Goal: Communication & Community: Answer question/provide support

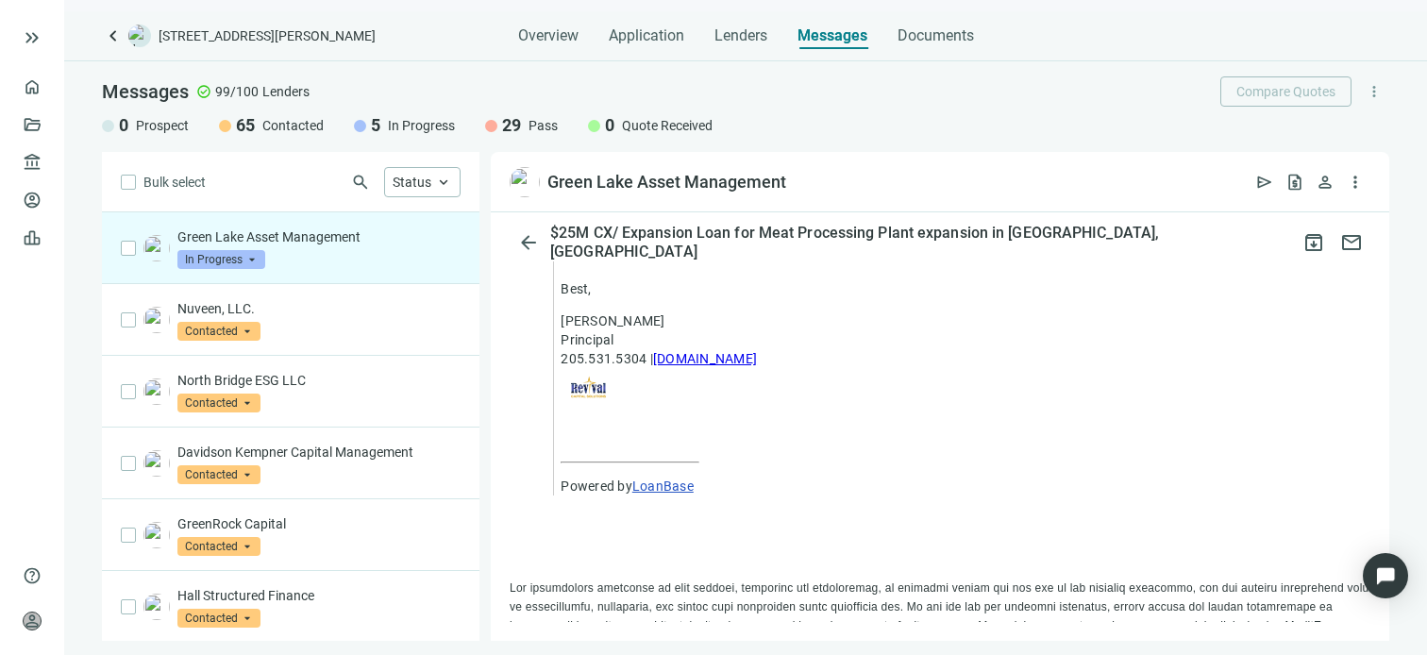
scroll to position [1712, 0]
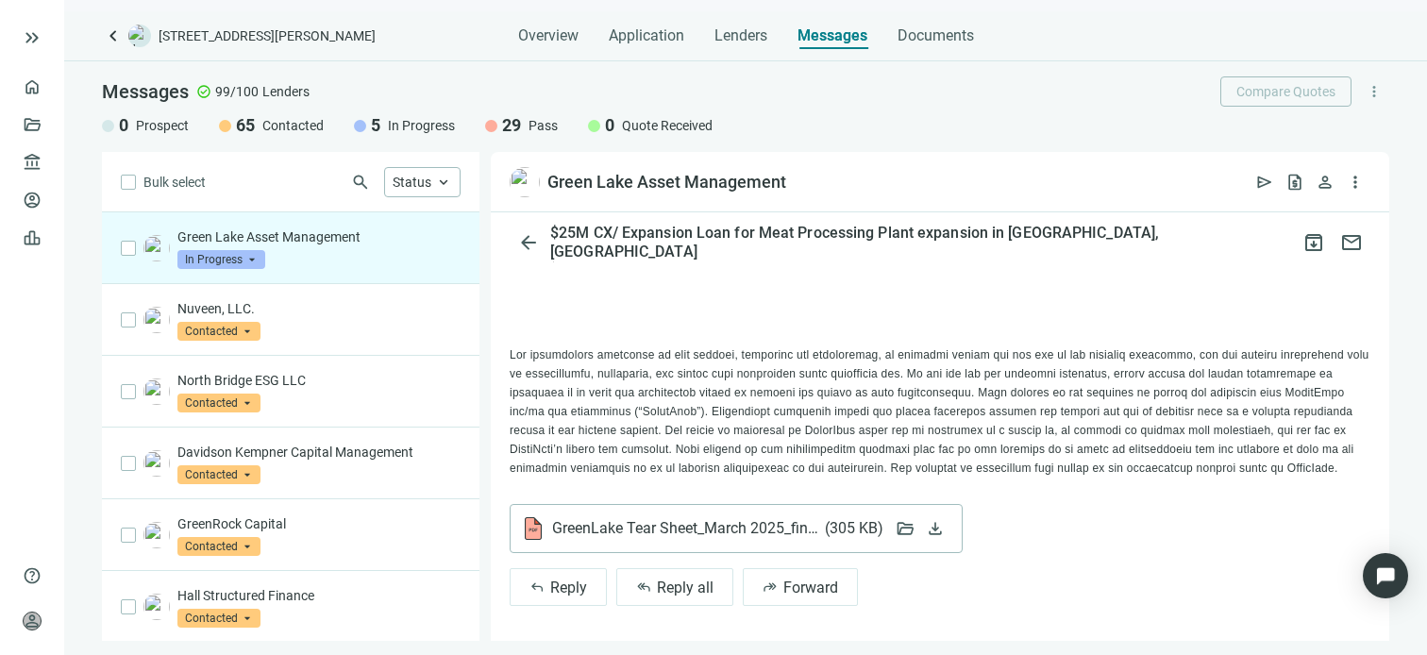
click at [646, 524] on span "GreenLake Tear Sheet_March 2025_final.pdf ( 305 KB )" at bounding box center [717, 528] width 330 height 19
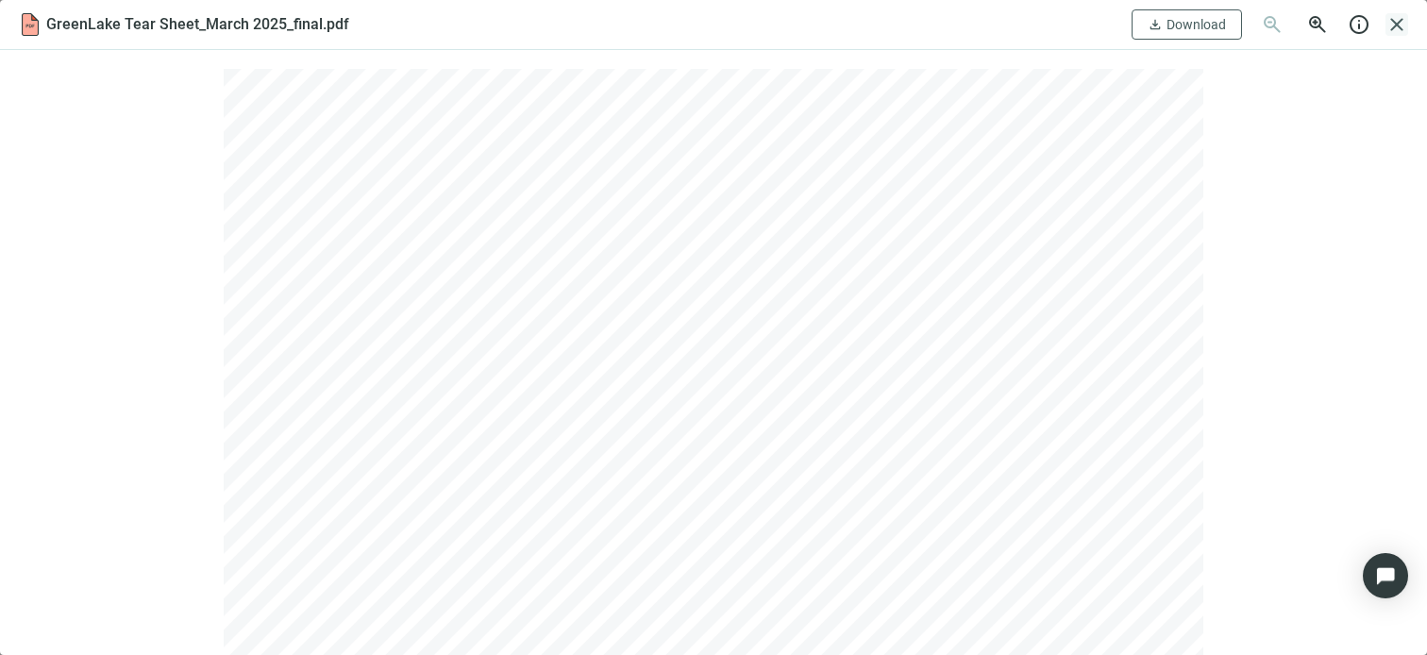
click at [1397, 24] on span "close" at bounding box center [1397, 24] width 23 height 23
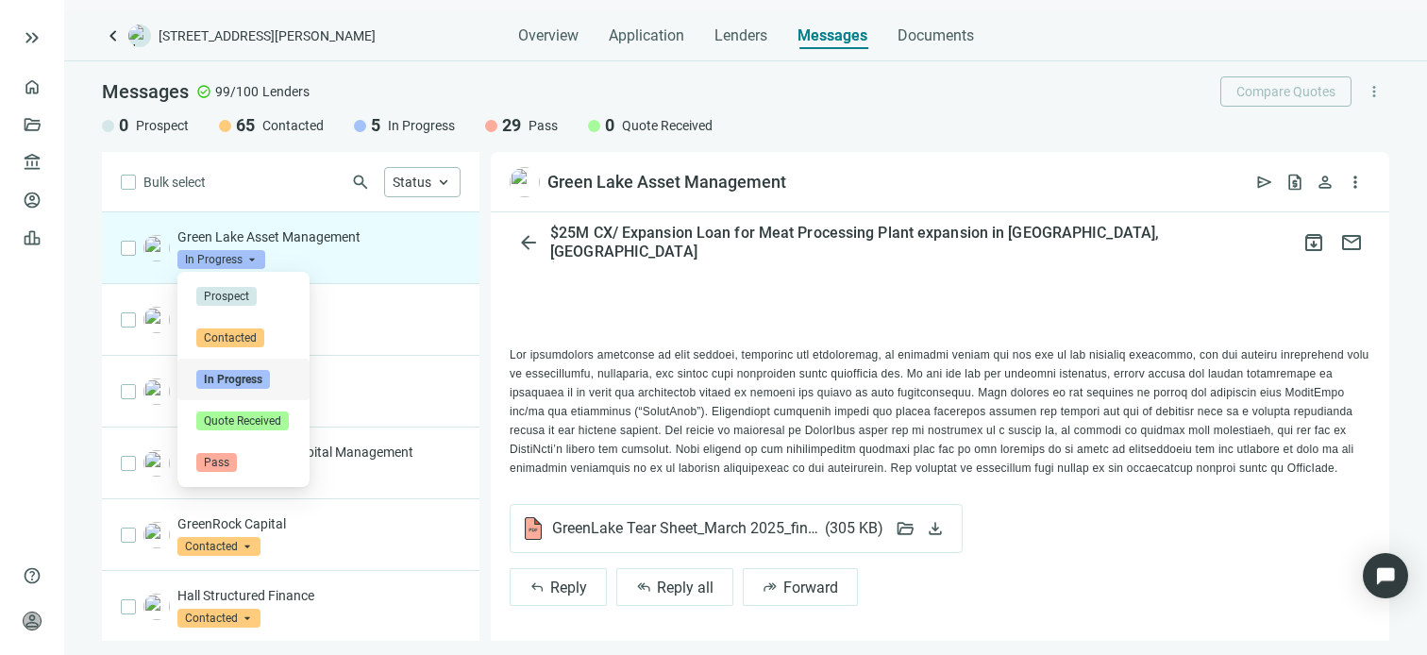
click at [245, 253] on span "In Progress" at bounding box center [221, 259] width 88 height 19
click at [221, 461] on span "Pass" at bounding box center [216, 462] width 41 height 19
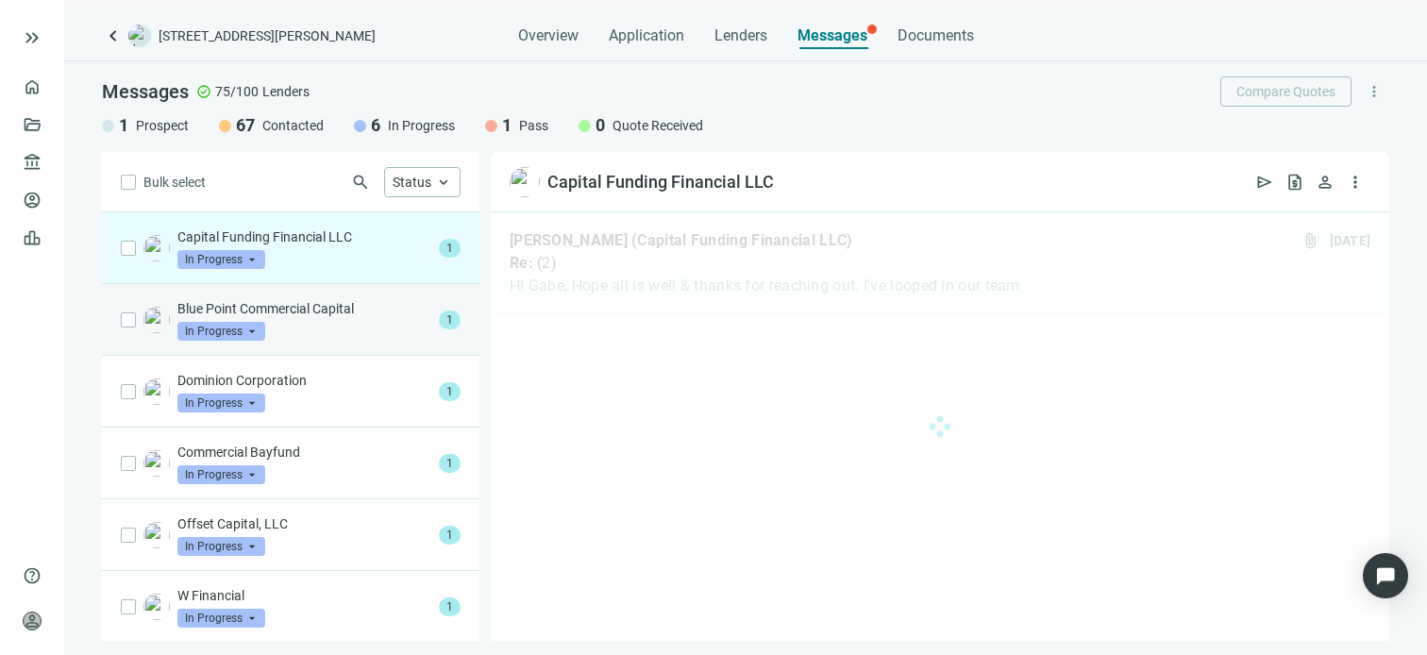
click at [339, 320] on div "Blue Point Commercial Capital In Progress arrow_drop_down" at bounding box center [304, 320] width 254 height 42
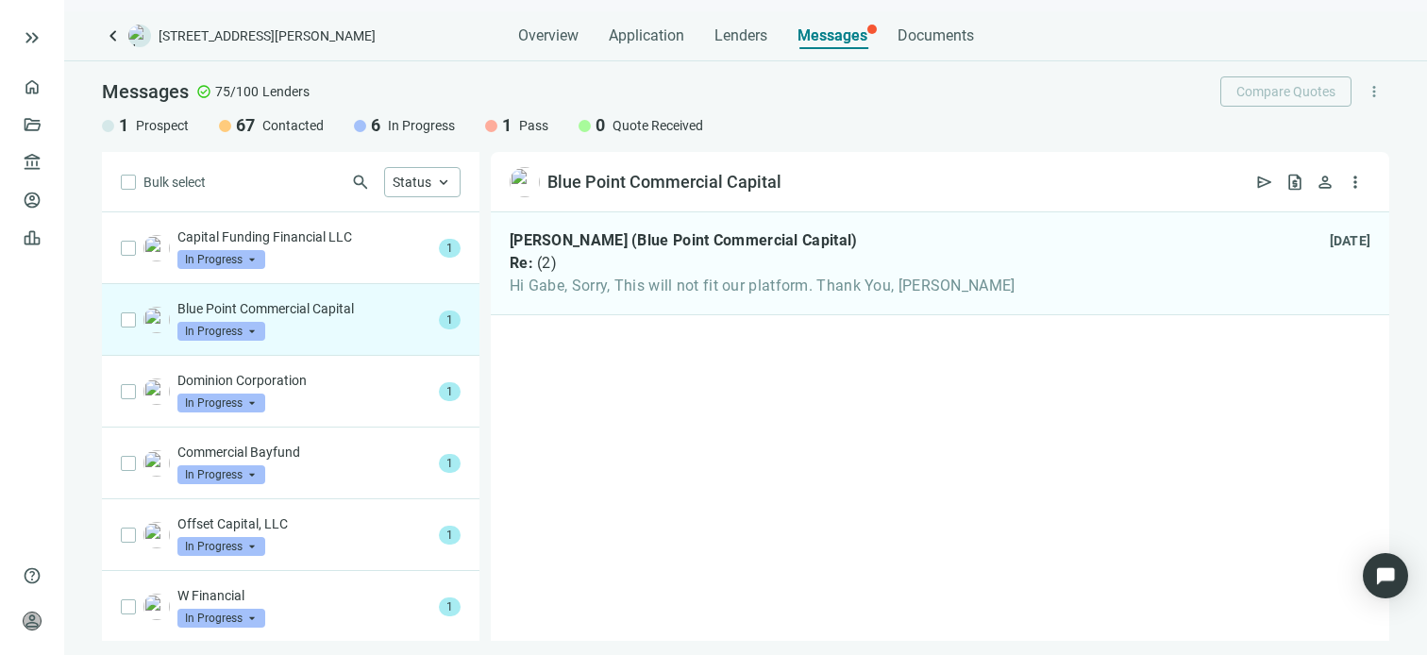
click at [253, 331] on span "In Progress" at bounding box center [221, 331] width 88 height 19
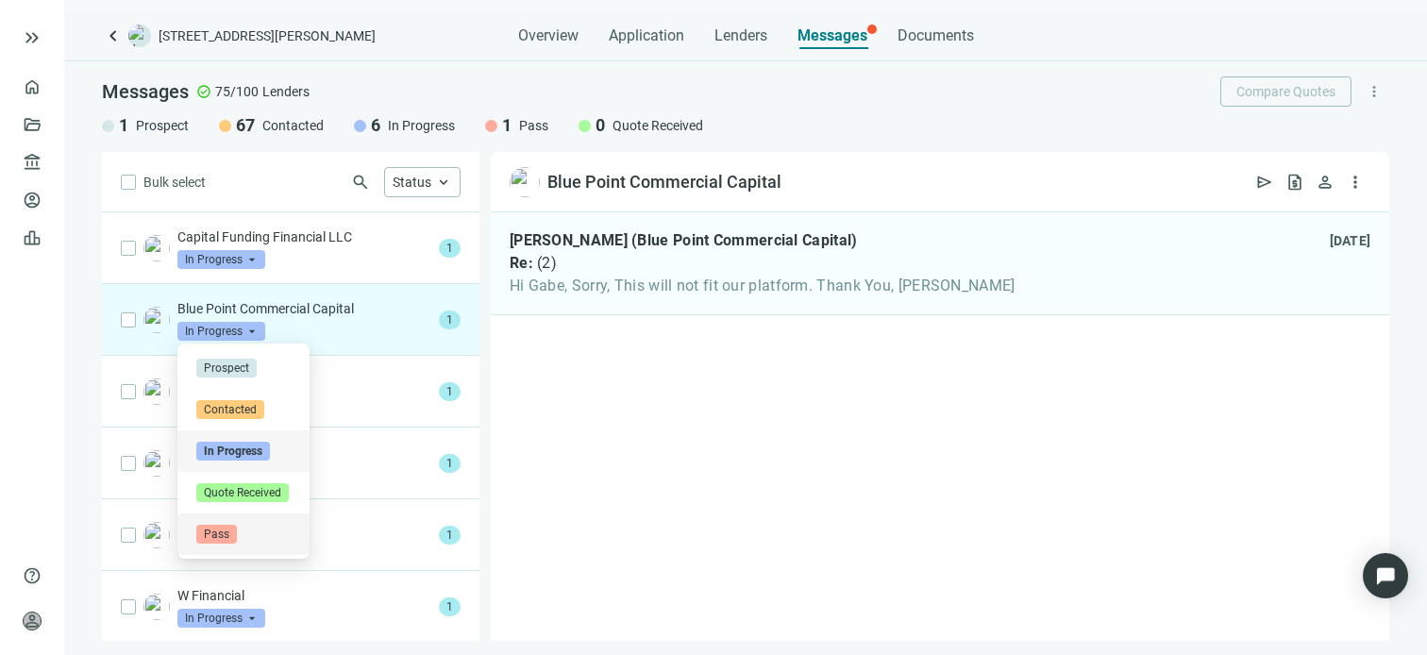
click at [235, 535] on span "Pass" at bounding box center [216, 534] width 41 height 19
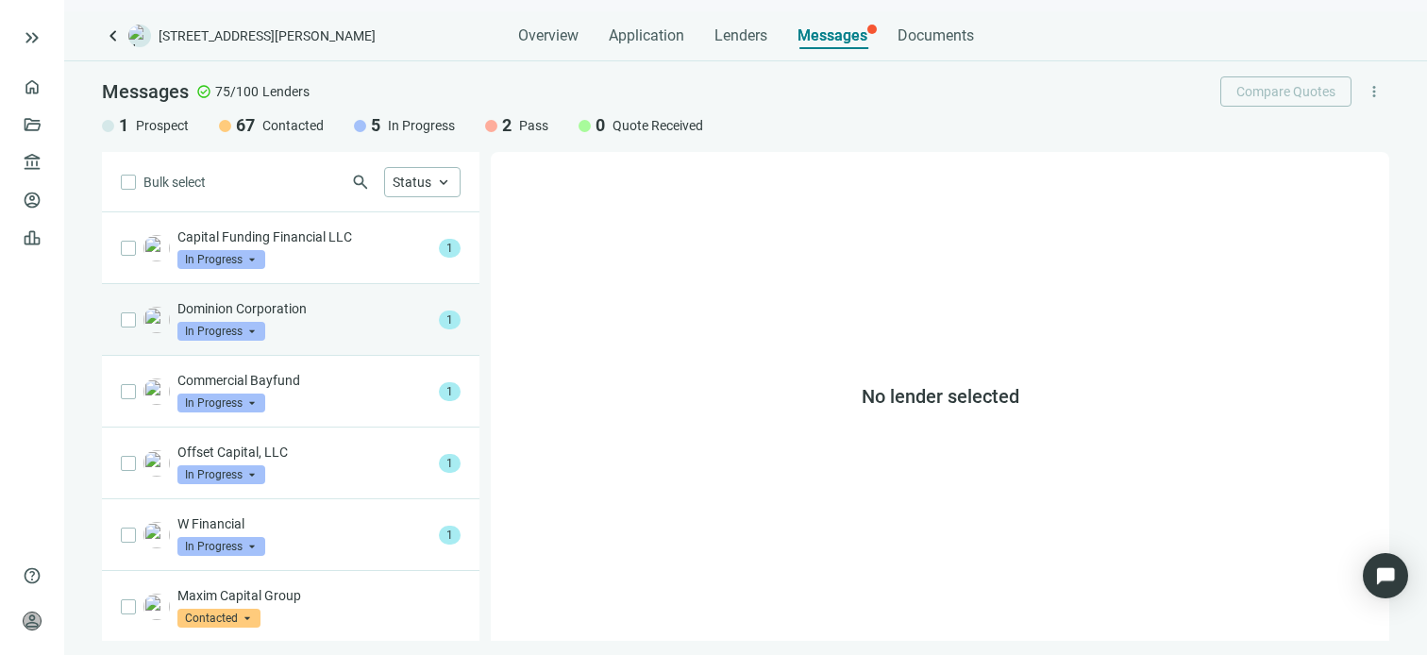
click at [299, 314] on p "Dominion Corporation" at bounding box center [304, 308] width 254 height 19
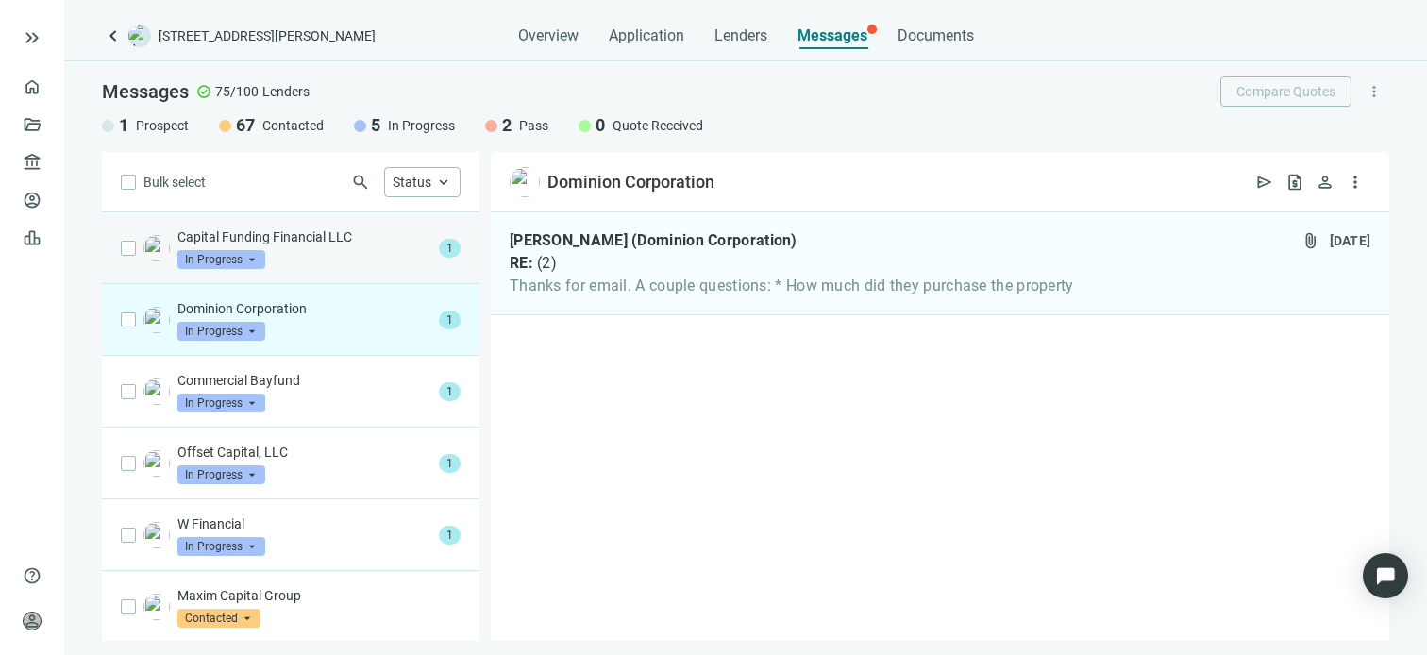
click at [297, 239] on p "Capital Funding Financial LLC" at bounding box center [304, 236] width 254 height 19
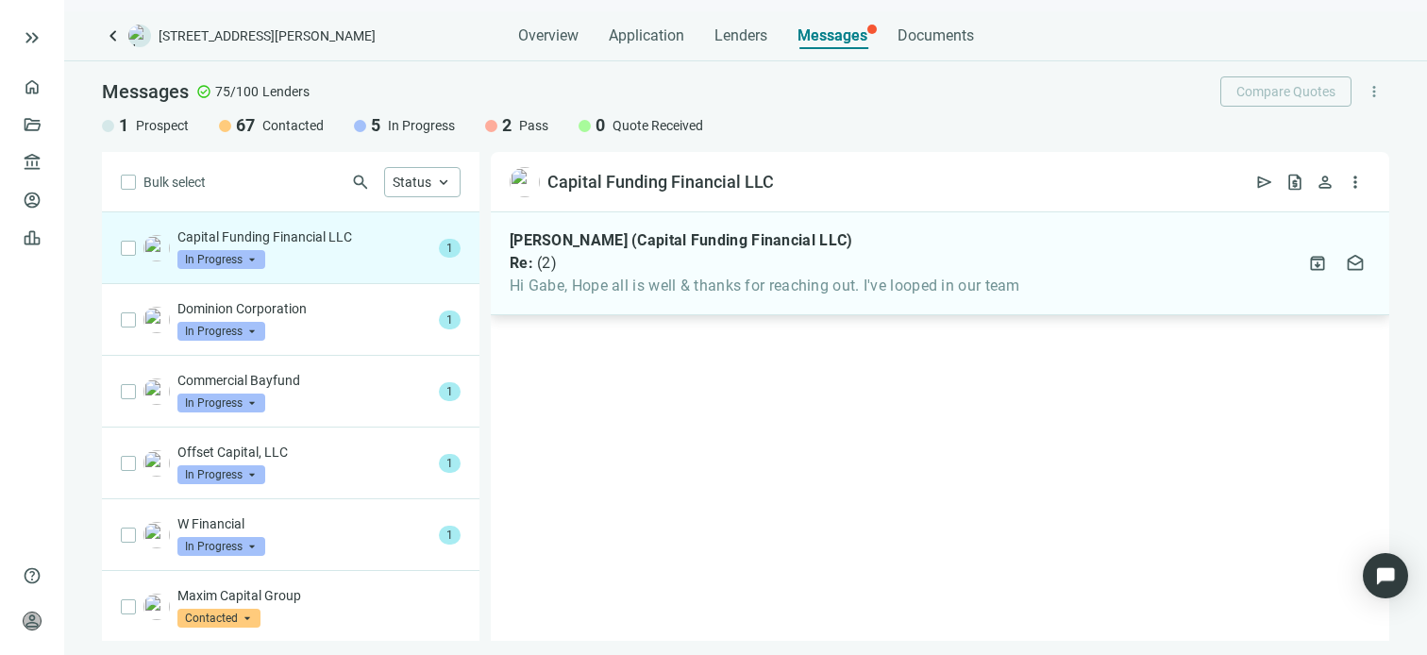
click at [536, 288] on span "Hi Gabe, Hope all is well & thanks for reaching out. I've looped in our team" at bounding box center [765, 286] width 511 height 19
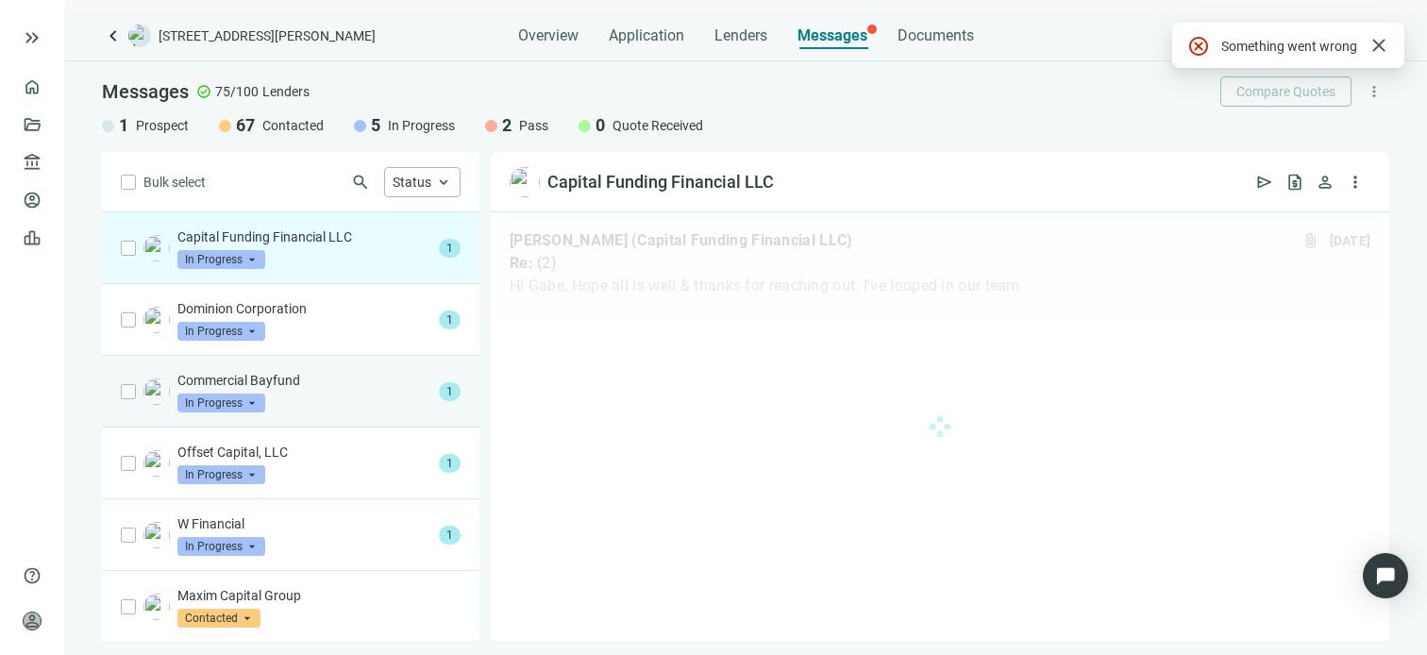
click at [321, 392] on div "Commercial Bayfund In Progress arrow_drop_down" at bounding box center [304, 392] width 254 height 42
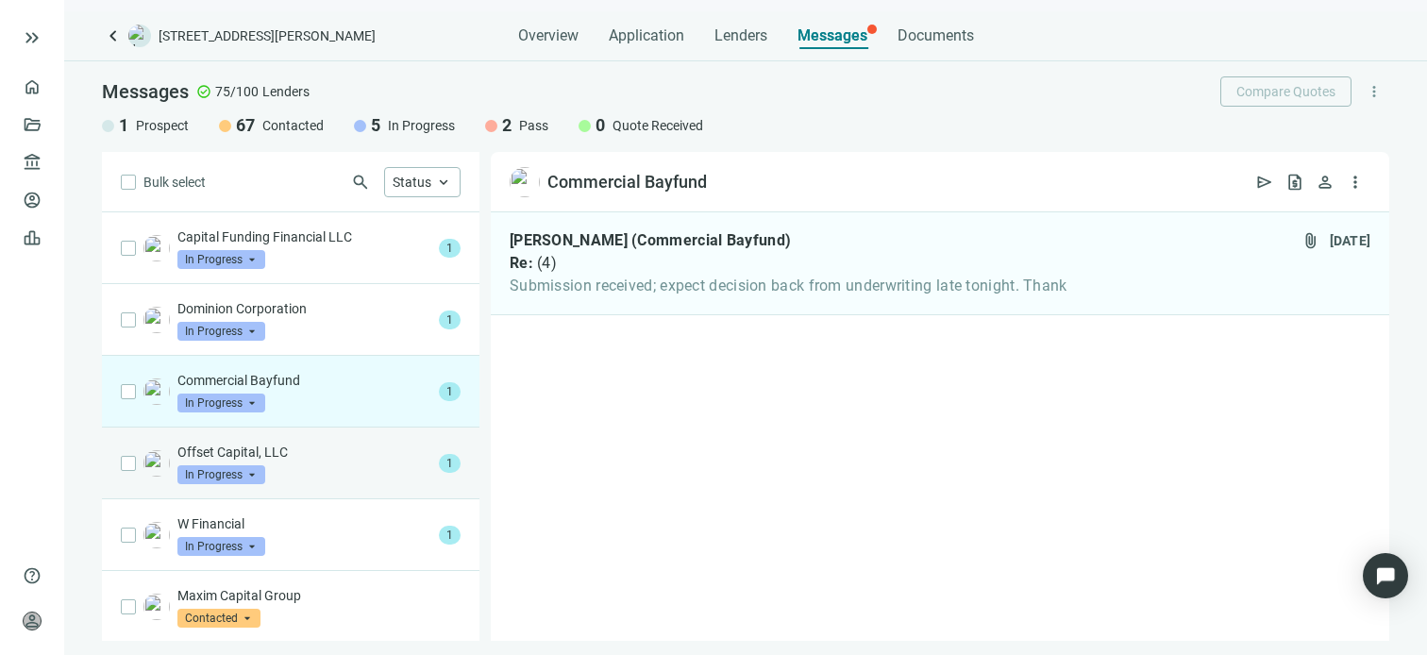
click at [333, 469] on div "Offset Capital, LLC In Progress arrow_drop_down" at bounding box center [304, 464] width 254 height 42
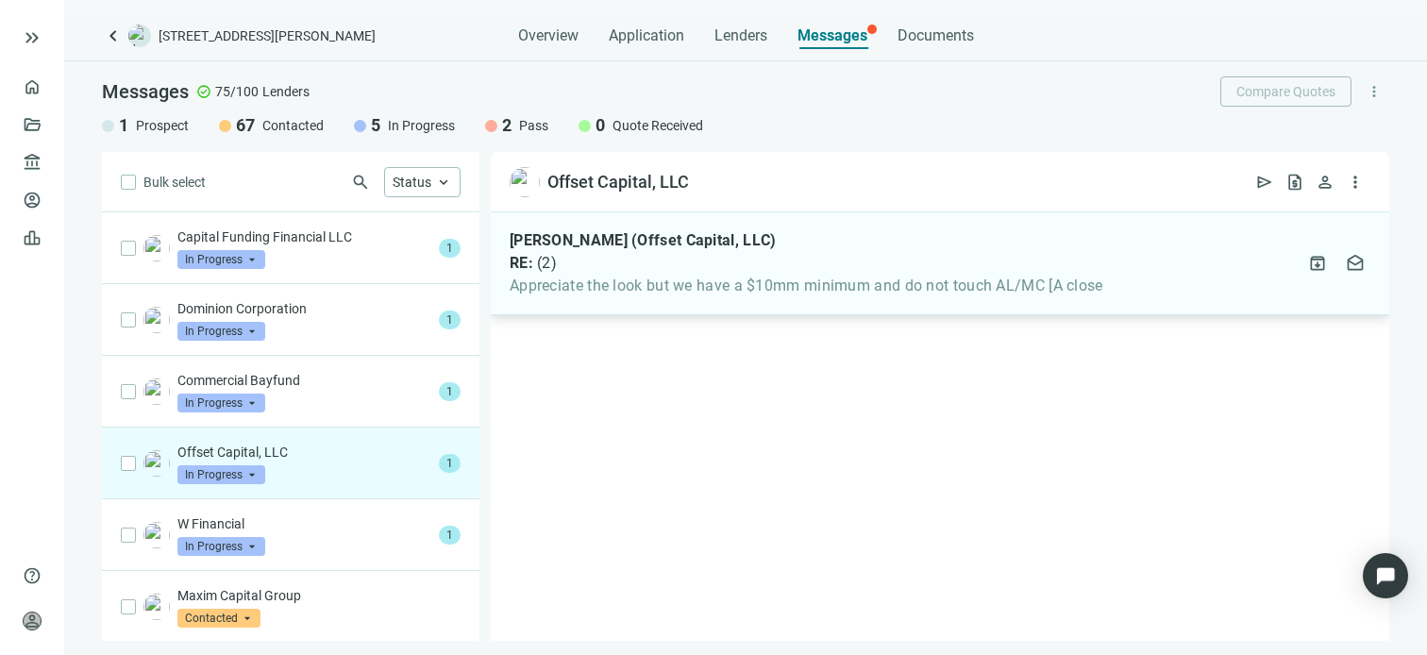
click at [721, 284] on span "Appreciate the look but we have a $10mm minimum and do not touch AL/MC [A close" at bounding box center [807, 286] width 594 height 19
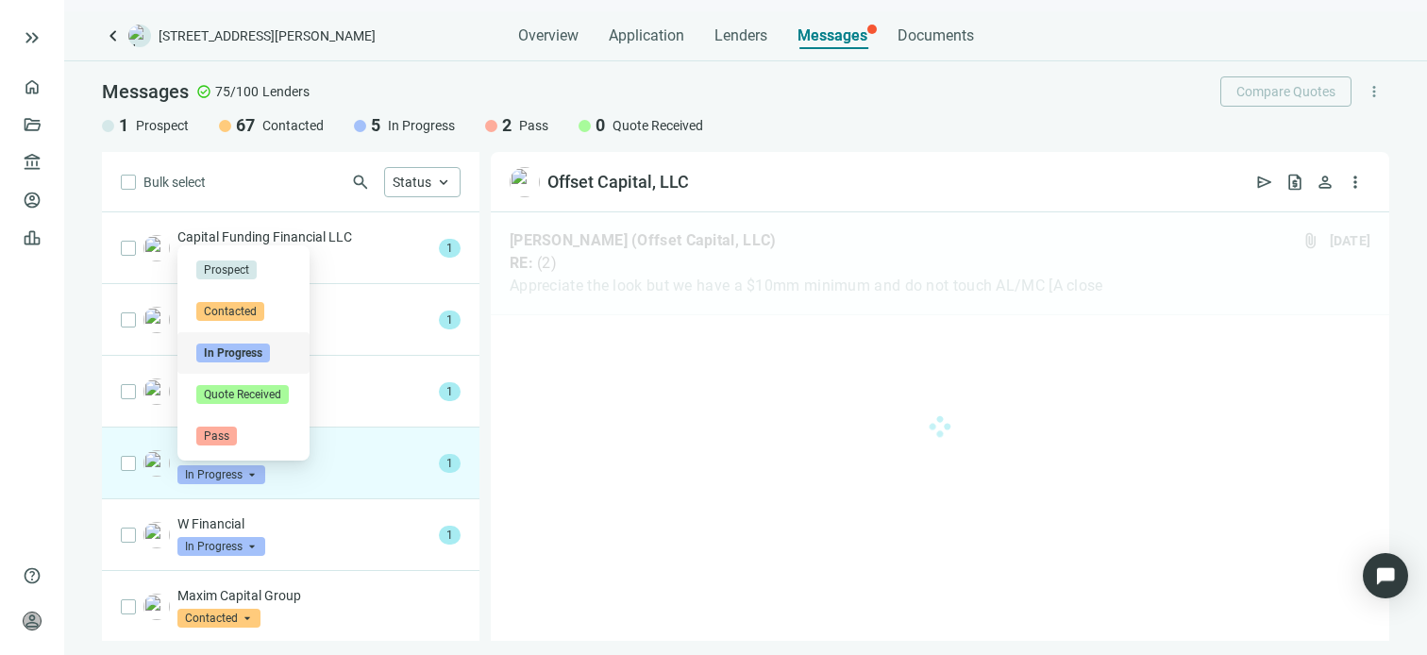
click at [254, 473] on span "In Progress" at bounding box center [221, 474] width 88 height 19
click at [216, 428] on span "Pass" at bounding box center [216, 436] width 41 height 19
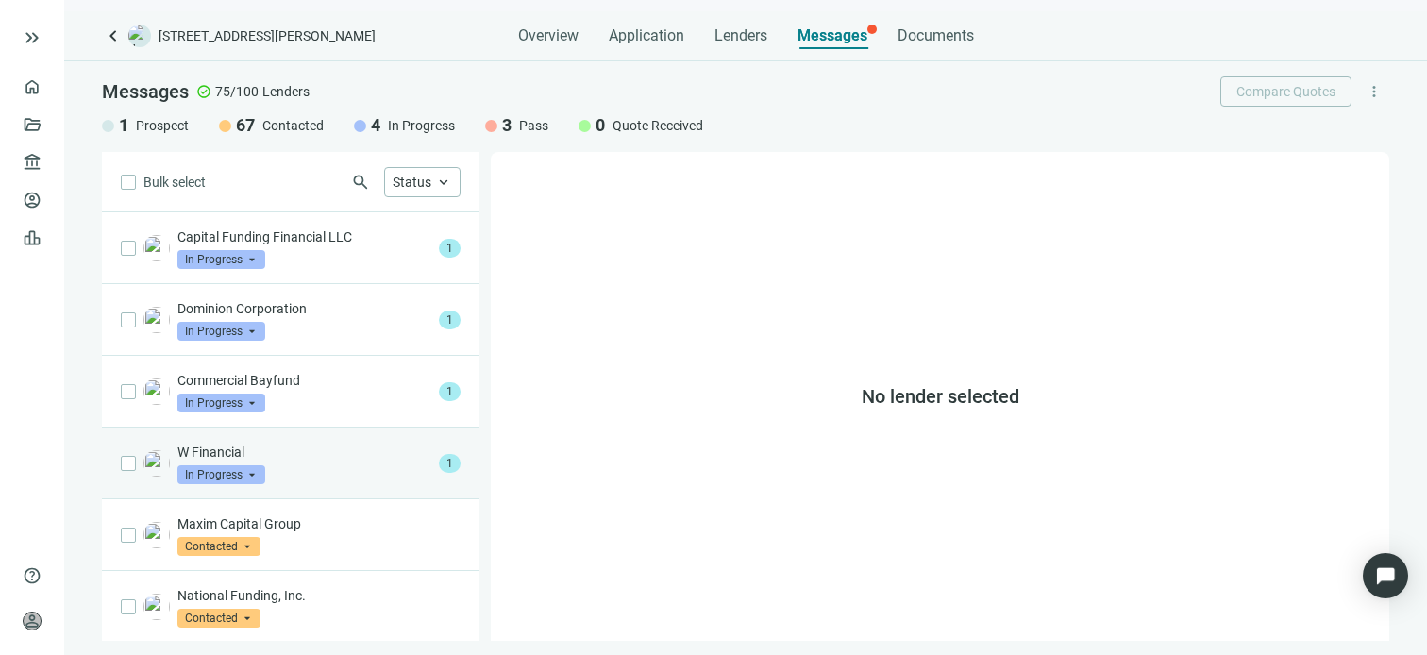
click at [272, 460] on p "W Financial" at bounding box center [304, 452] width 254 height 19
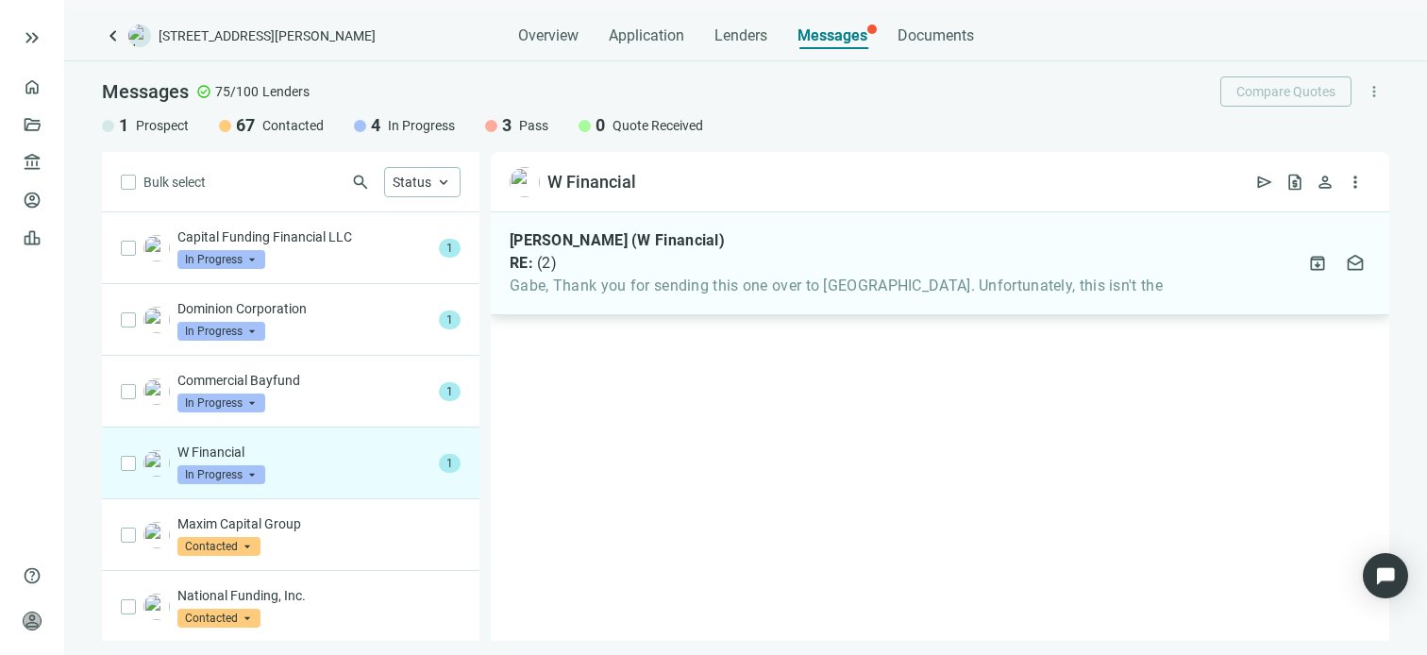
click at [778, 285] on span "Gabe, Thank you for sending this one over to [GEOGRAPHIC_DATA]. Unfortunately, …" at bounding box center [836, 286] width 653 height 19
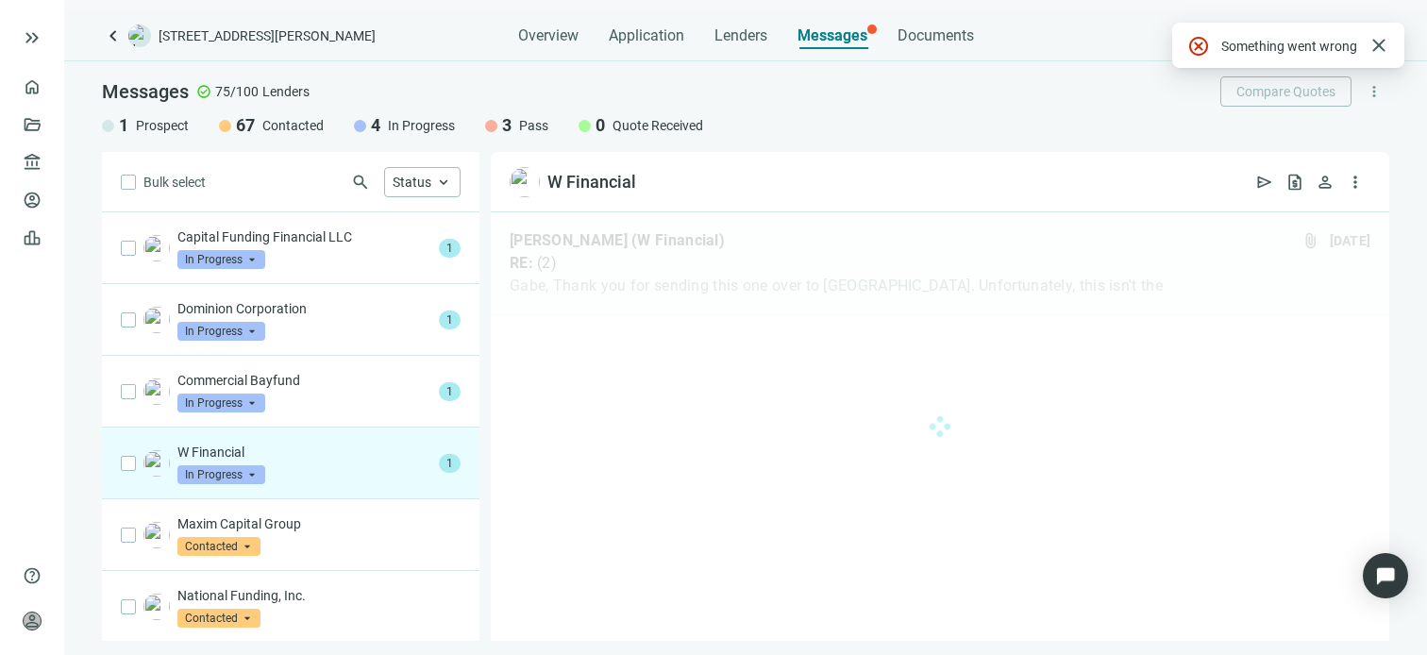
click at [936, 277] on div at bounding box center [940, 426] width 899 height 429
click at [1378, 46] on span "close" at bounding box center [1379, 45] width 23 height 23
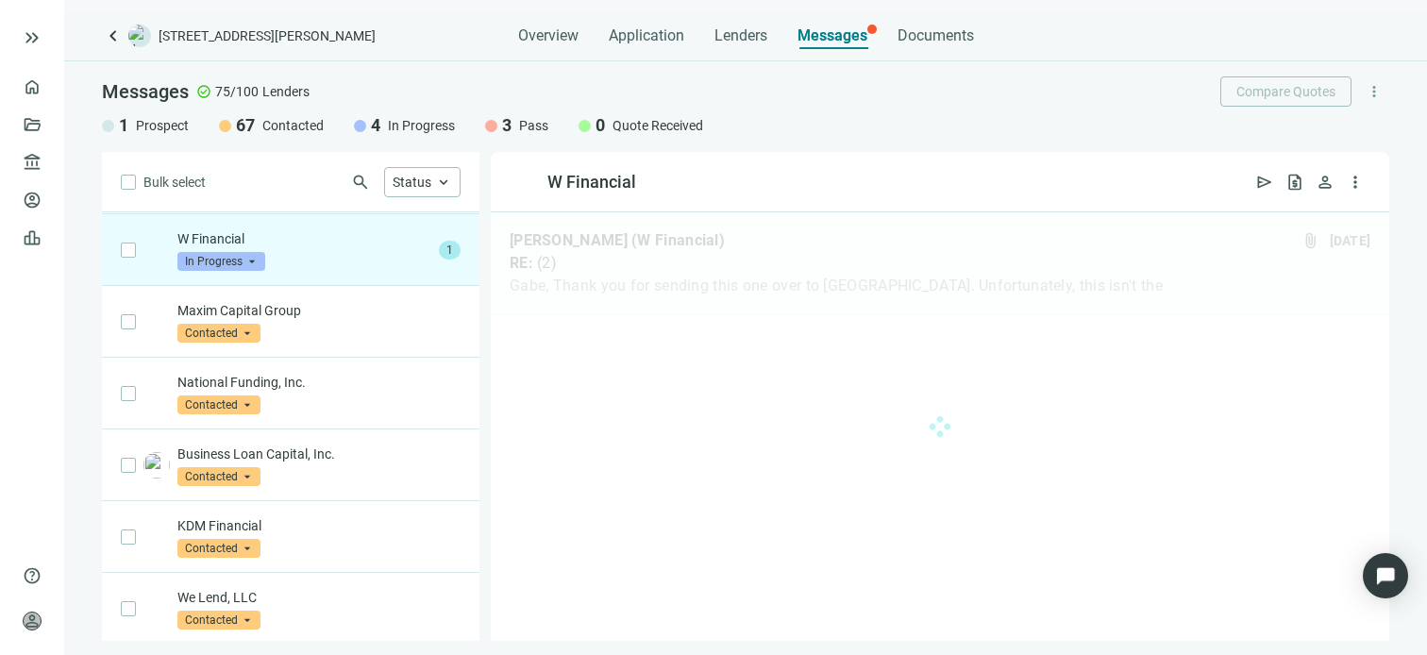
scroll to position [214, 0]
drag, startPoint x: 1381, startPoint y: 44, endPoint x: 1367, endPoint y: 50, distance: 15.2
click at [1381, 44] on span "close" at bounding box center [1379, 45] width 23 height 23
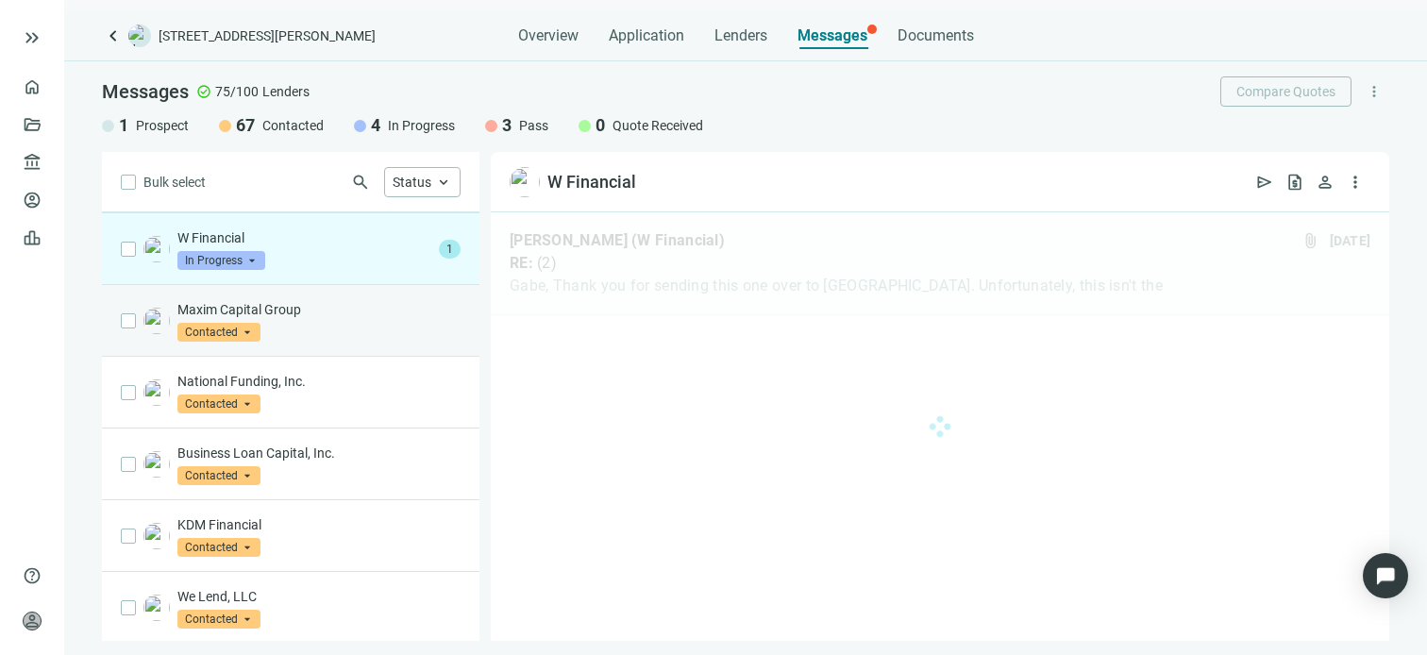
scroll to position [0, 0]
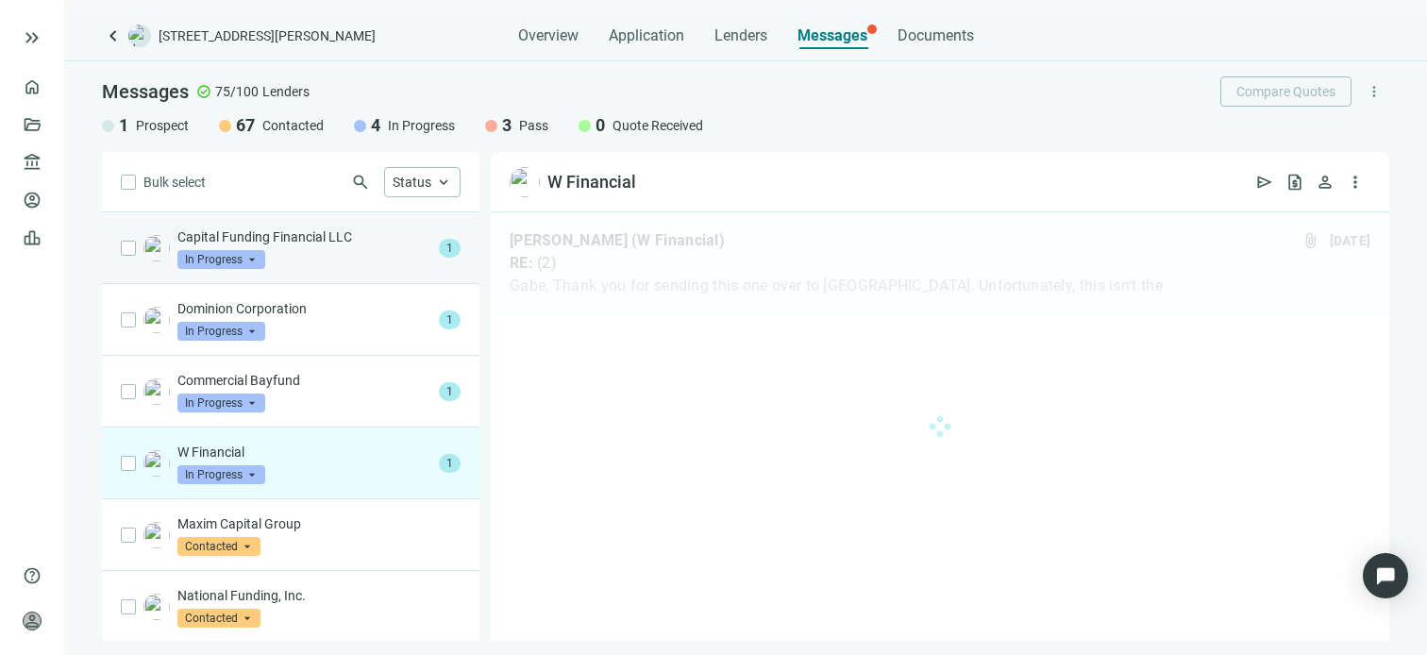
click at [272, 244] on p "Capital Funding Financial LLC" at bounding box center [304, 236] width 254 height 19
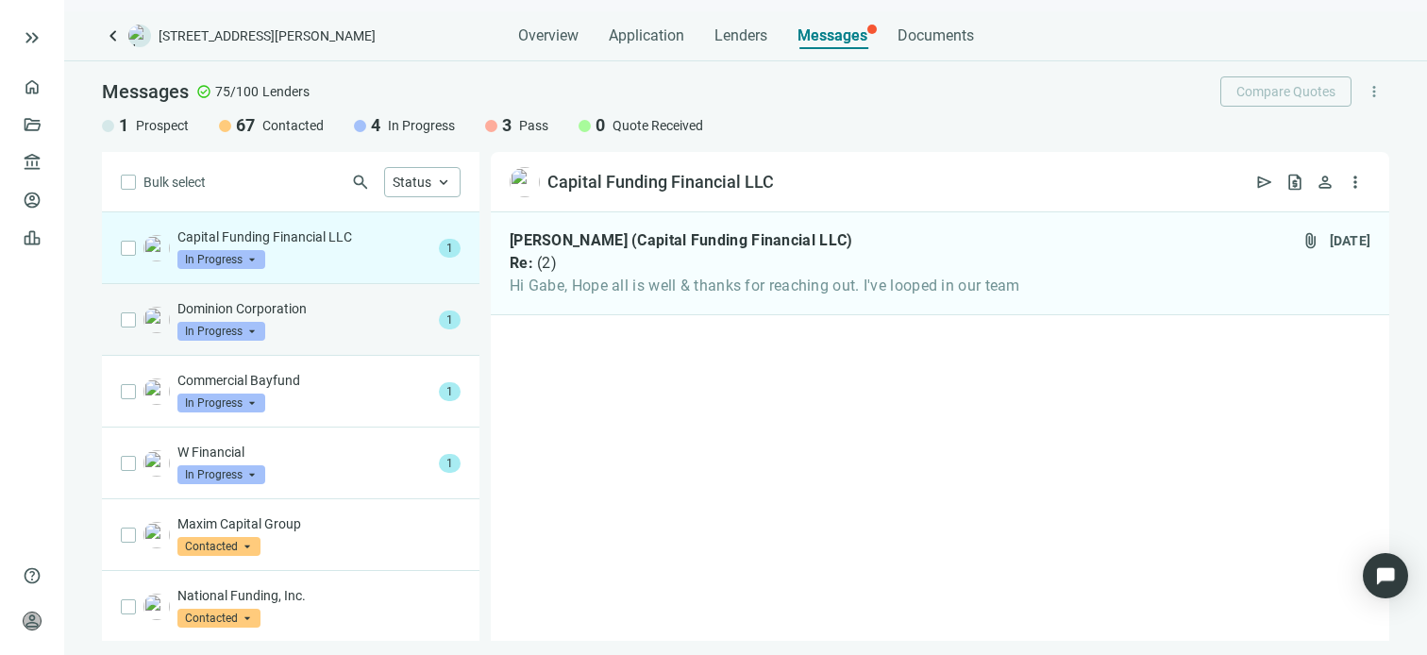
click at [294, 320] on div "Dominion Corporation In Progress arrow_drop_down" at bounding box center [304, 320] width 254 height 42
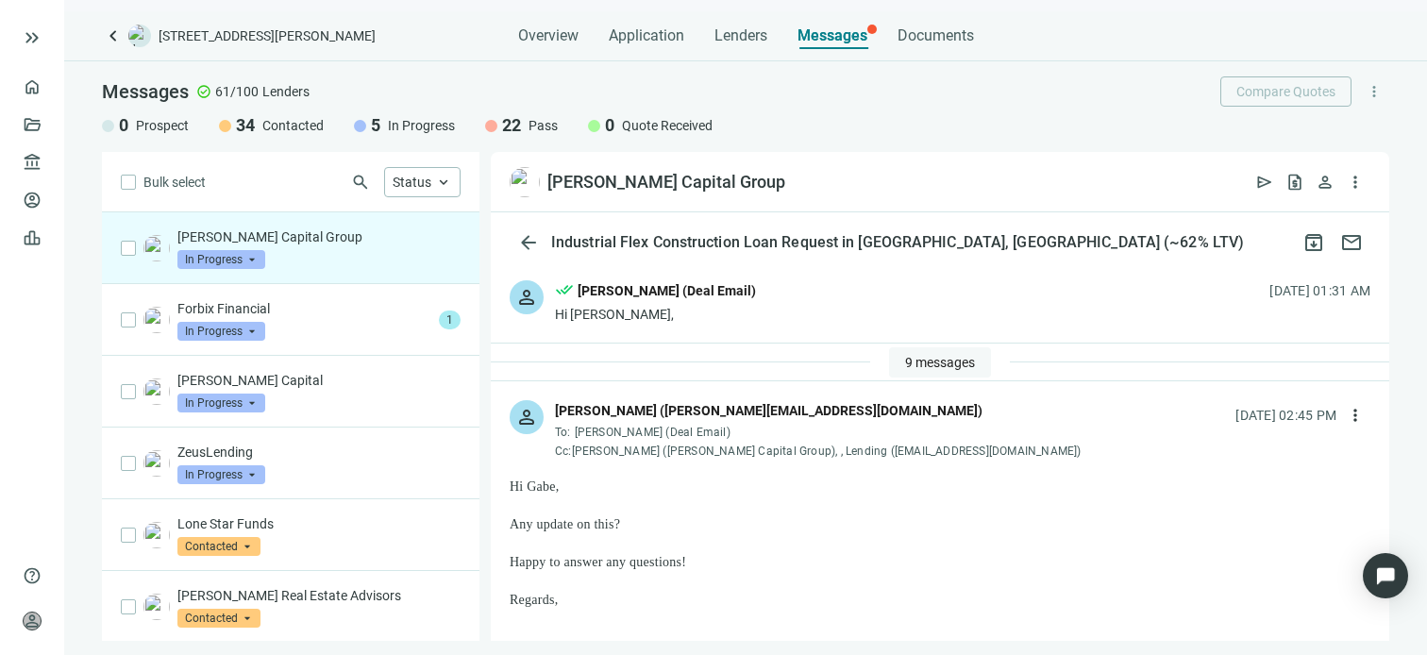
click at [929, 360] on span "9 messages" at bounding box center [940, 362] width 70 height 15
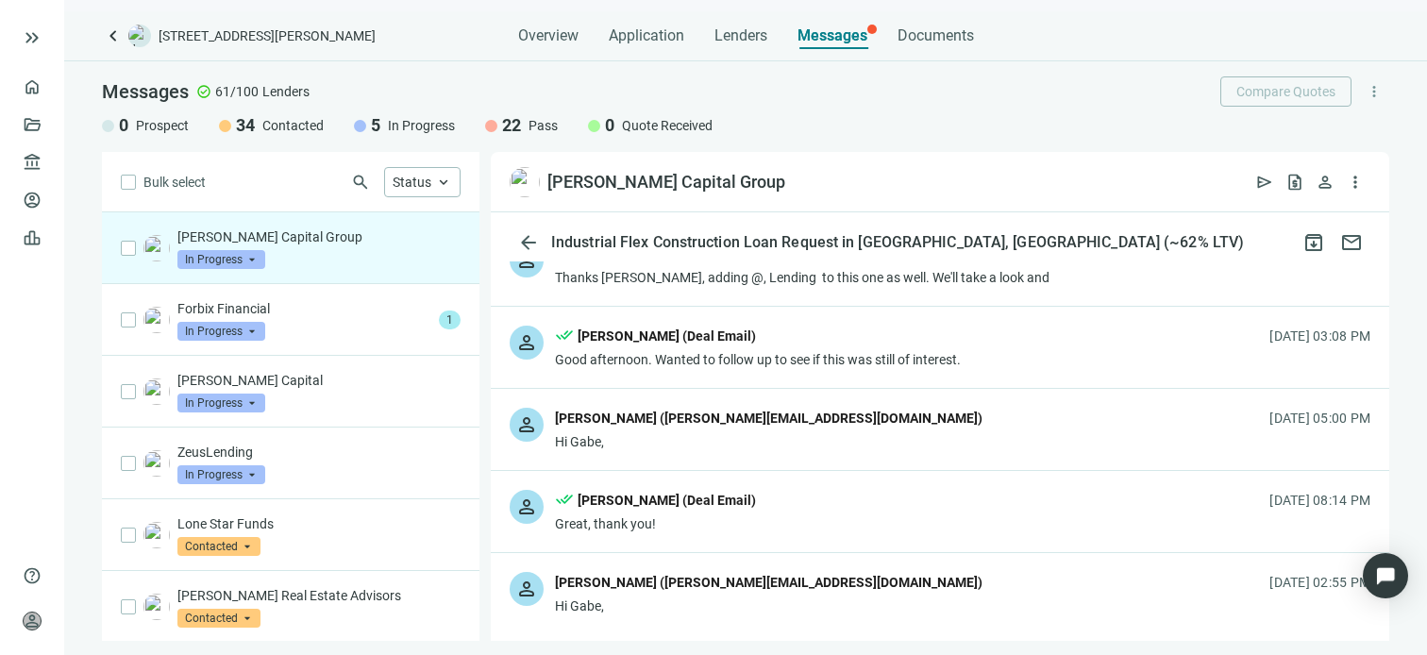
scroll to position [472, 0]
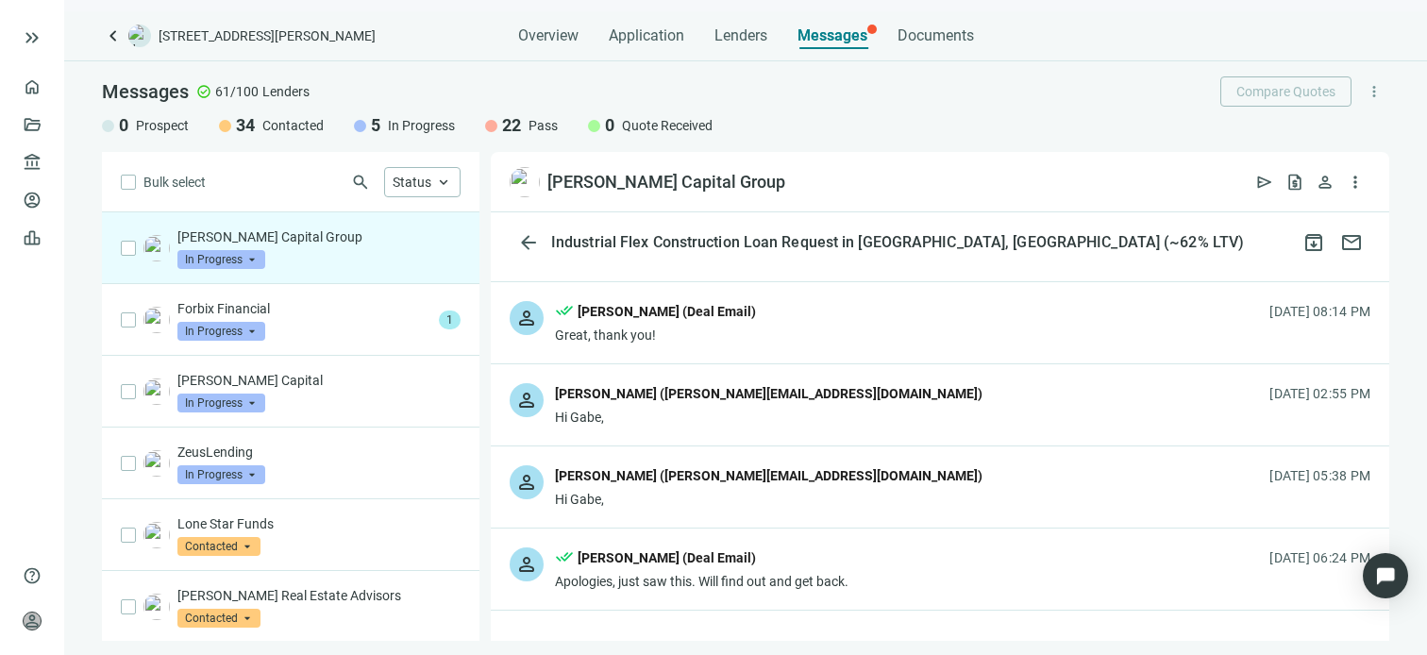
click at [715, 410] on div "Hi Gabe," at bounding box center [769, 417] width 428 height 19
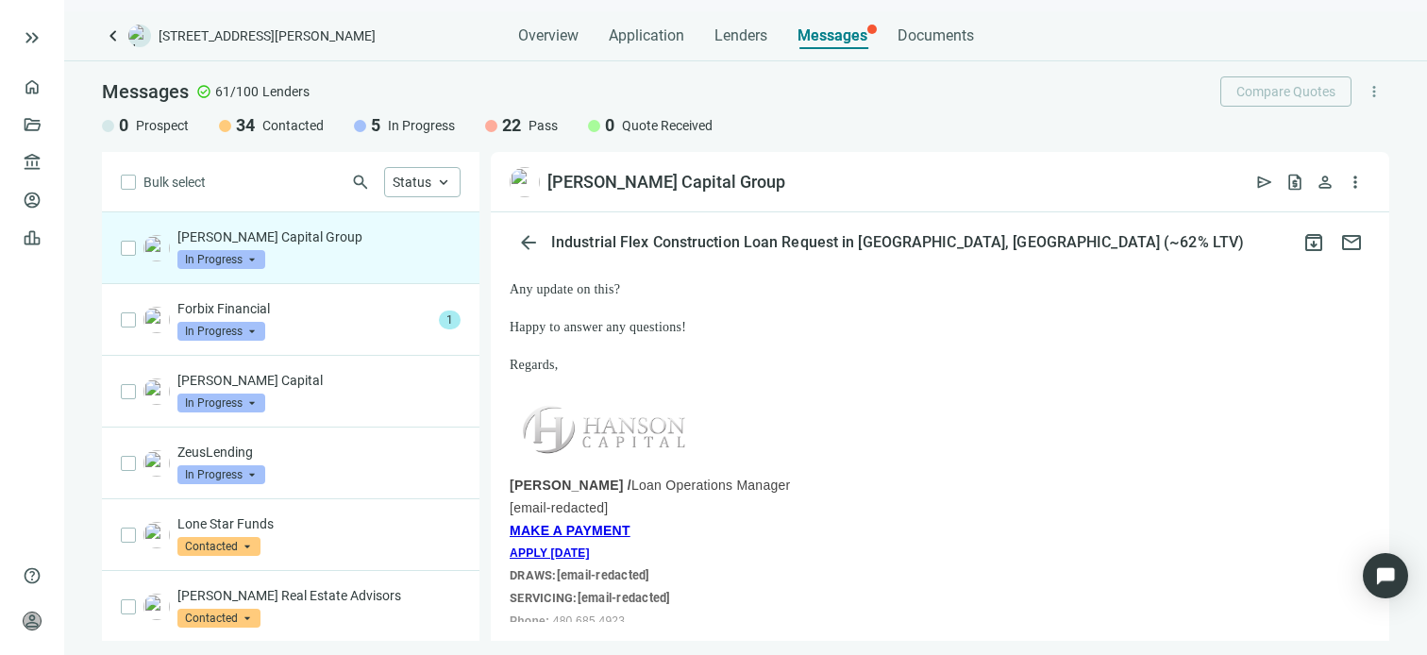
scroll to position [2171, 0]
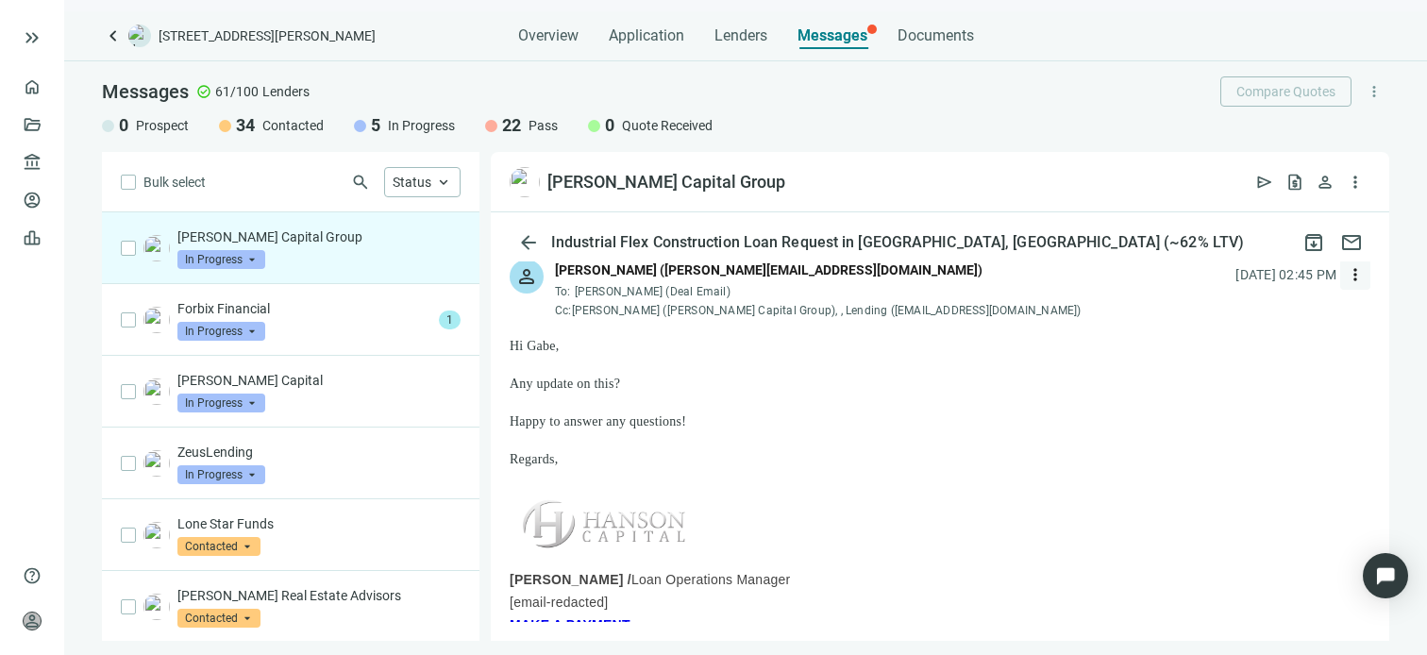
click at [1346, 277] on span "more_vert" at bounding box center [1355, 274] width 19 height 19
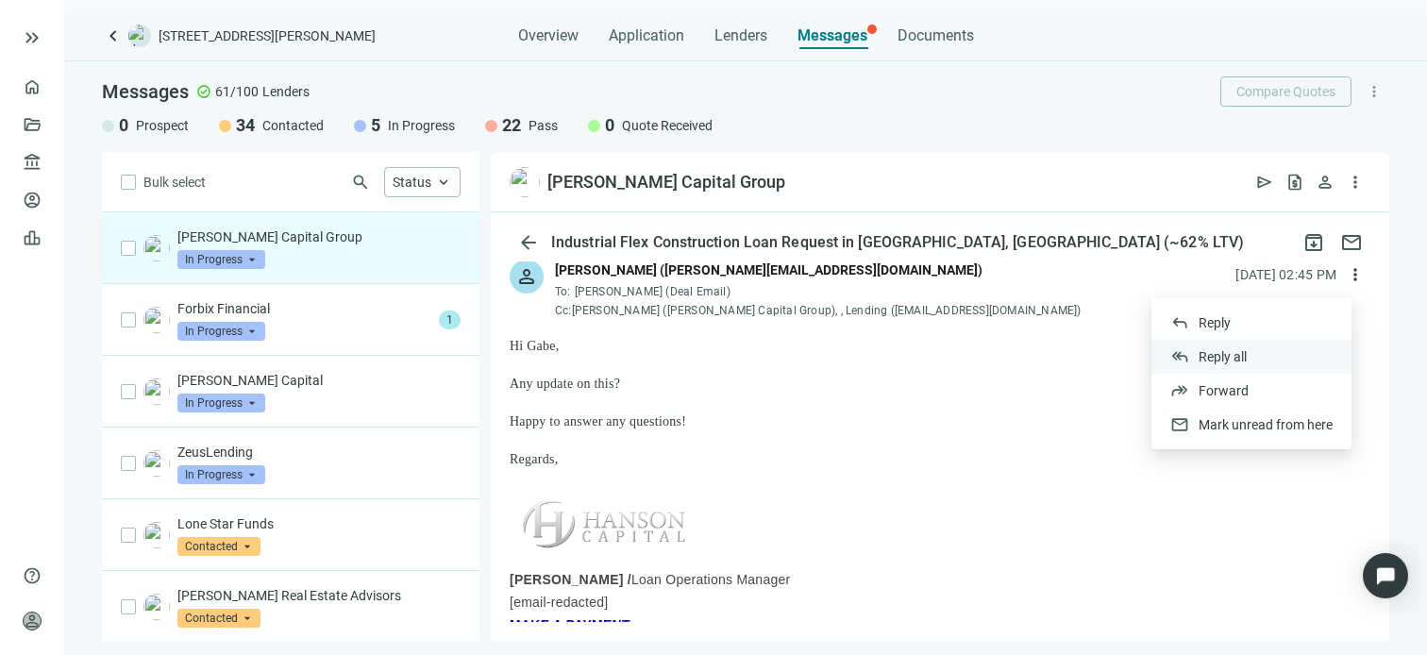
click at [1216, 360] on span "Reply all" at bounding box center [1223, 356] width 48 height 15
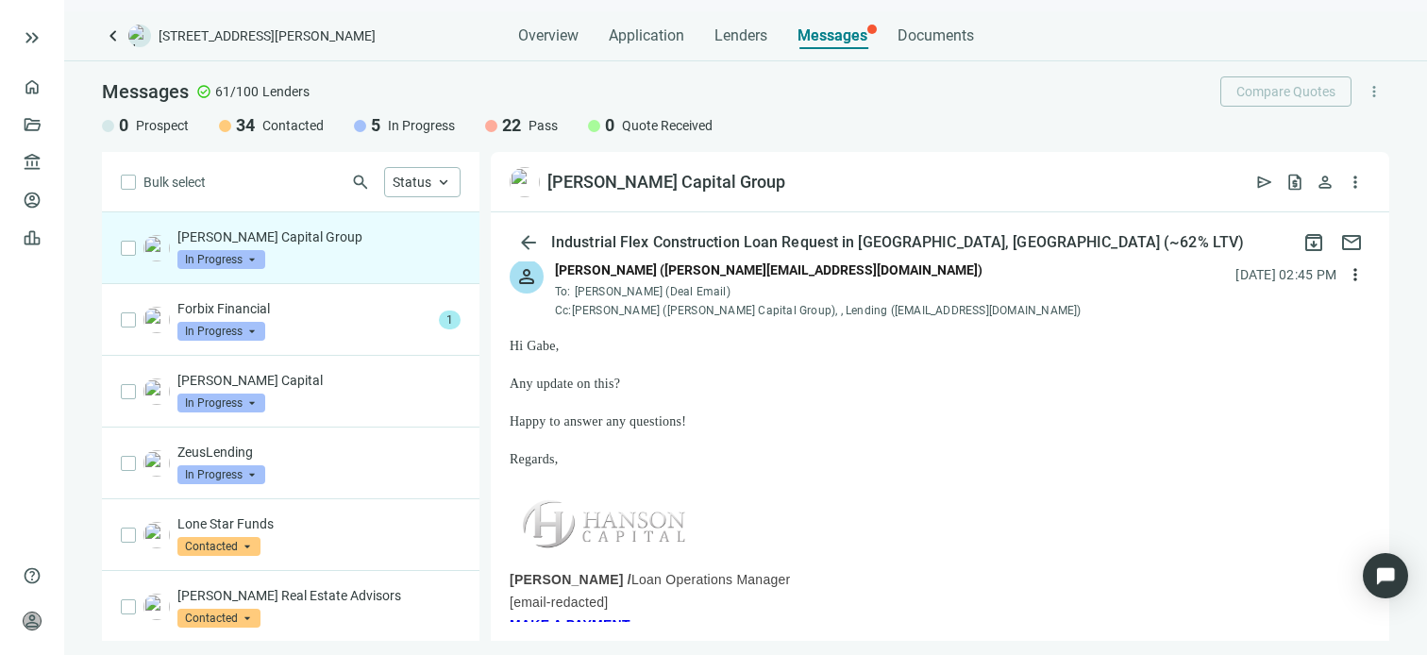
scroll to position [3260, 0]
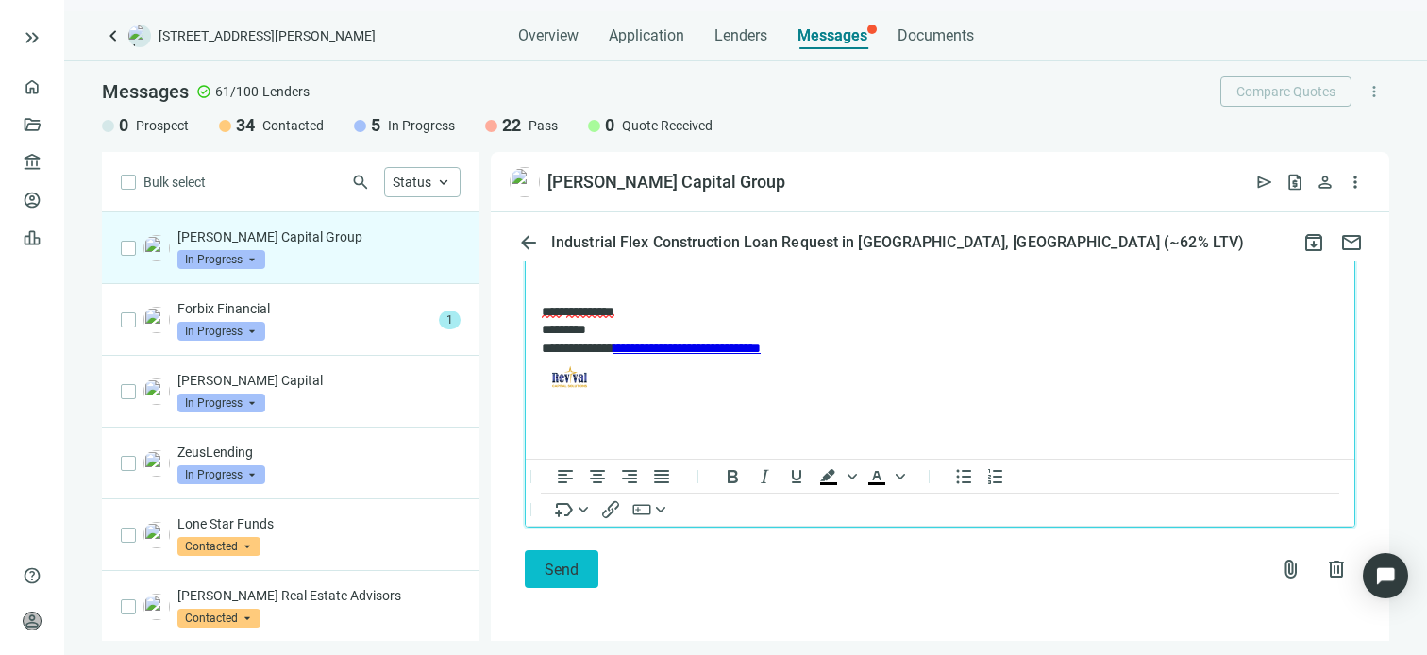
click at [555, 580] on button "Send" at bounding box center [562, 569] width 74 height 38
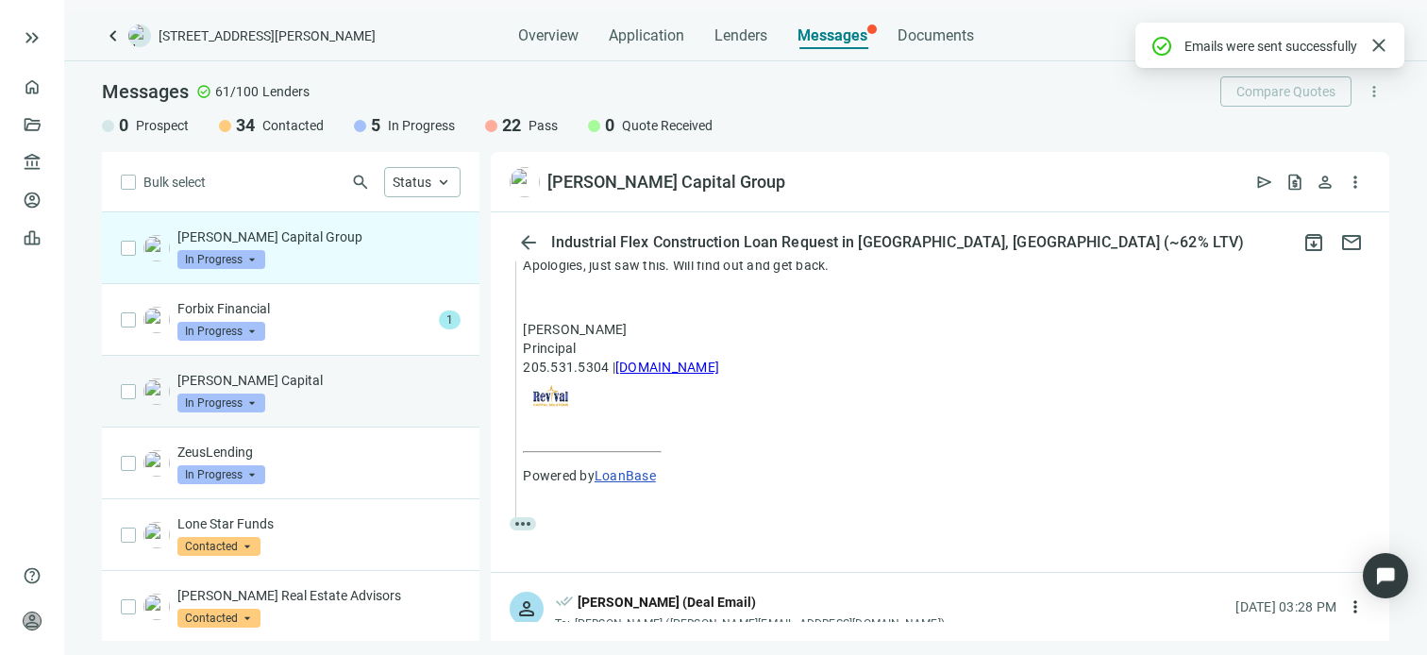
scroll to position [3422, 0]
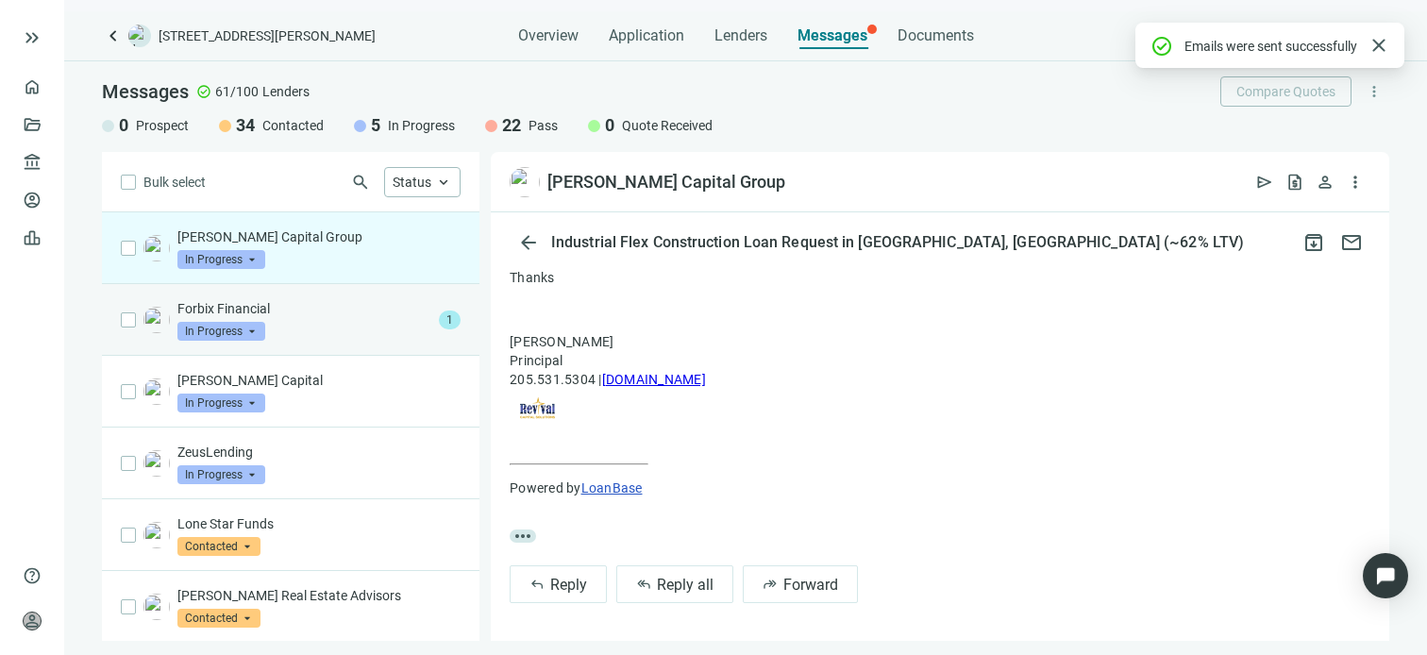
click at [298, 315] on p "Forbix Financial" at bounding box center [304, 308] width 254 height 19
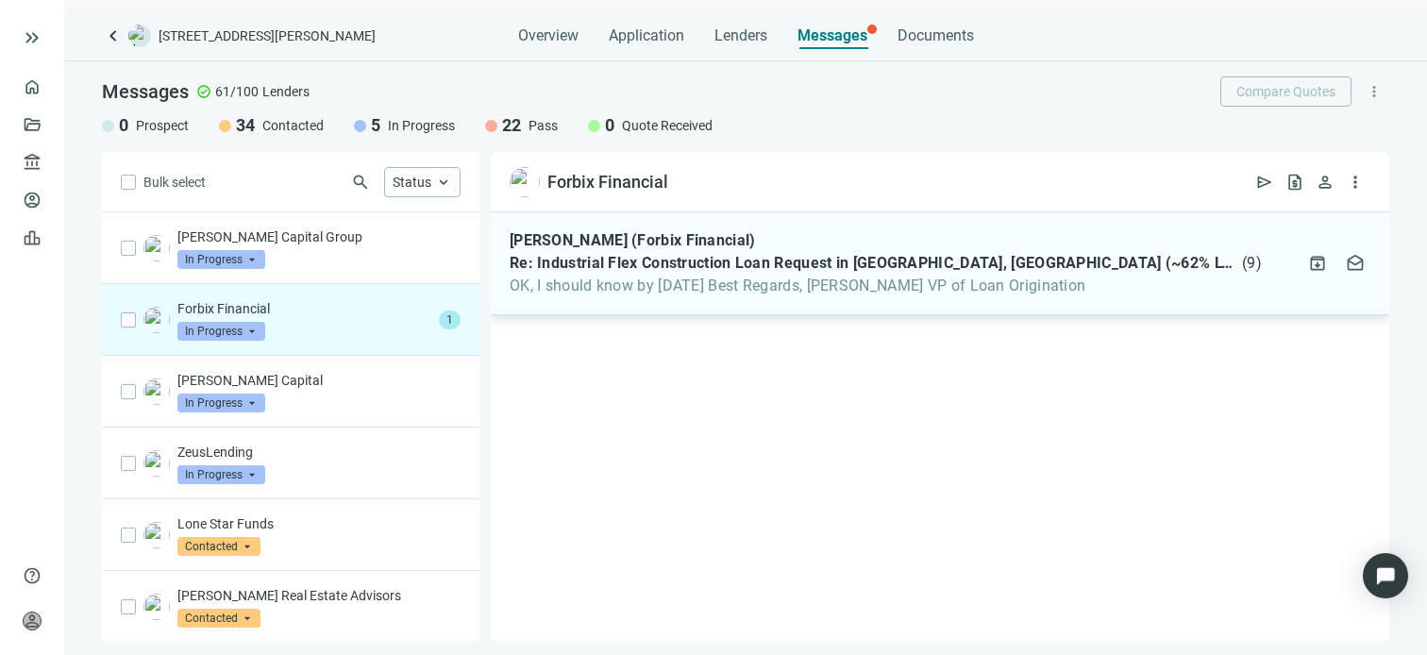
click at [691, 286] on span "OK, I should know by today Best Regards, Valerie Hapner VP of Loan Origination" at bounding box center [886, 286] width 752 height 19
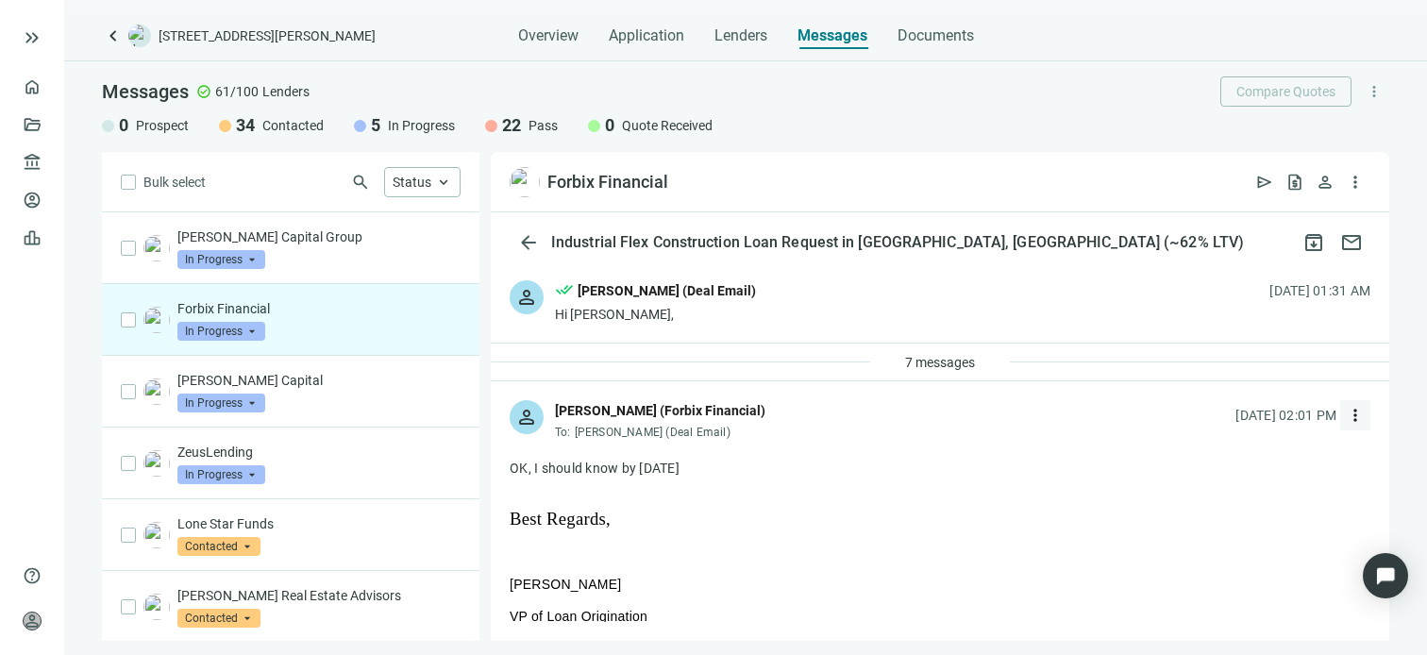
click at [1346, 416] on span "more_vert" at bounding box center [1355, 415] width 19 height 19
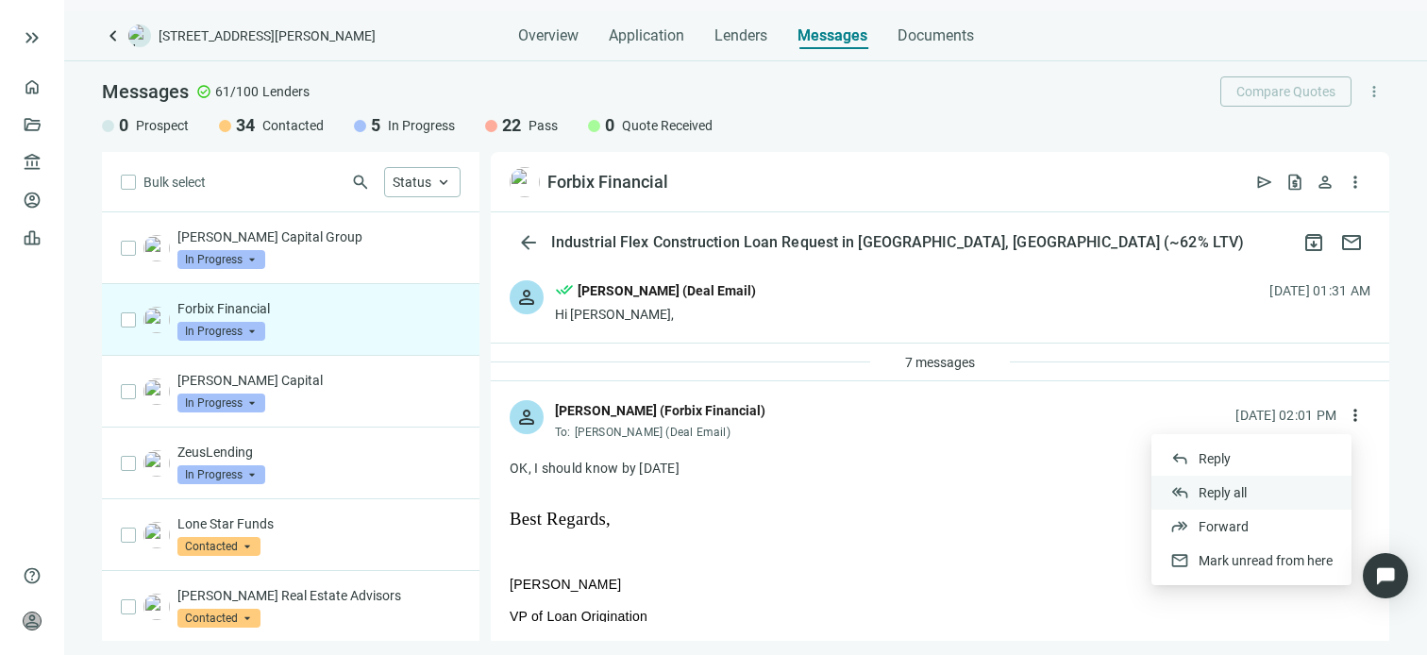
click at [1204, 490] on span "Reply all" at bounding box center [1223, 492] width 48 height 15
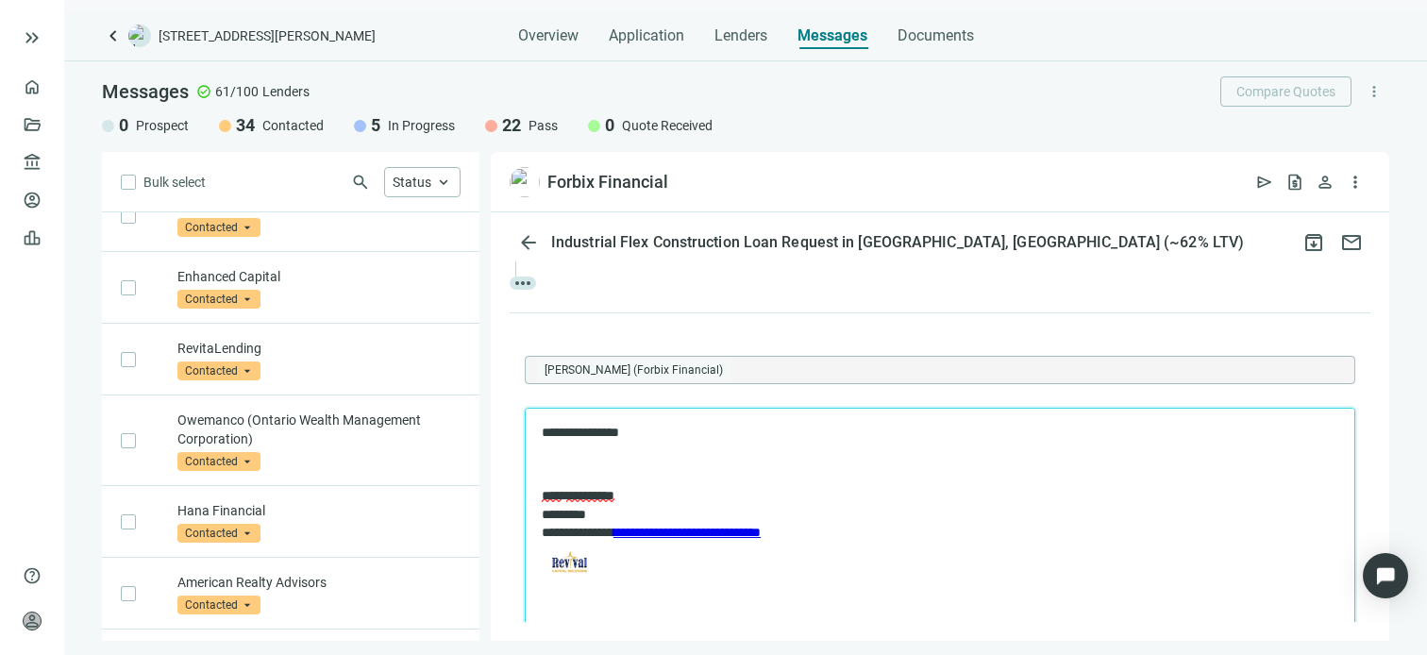
scroll to position [472, 0]
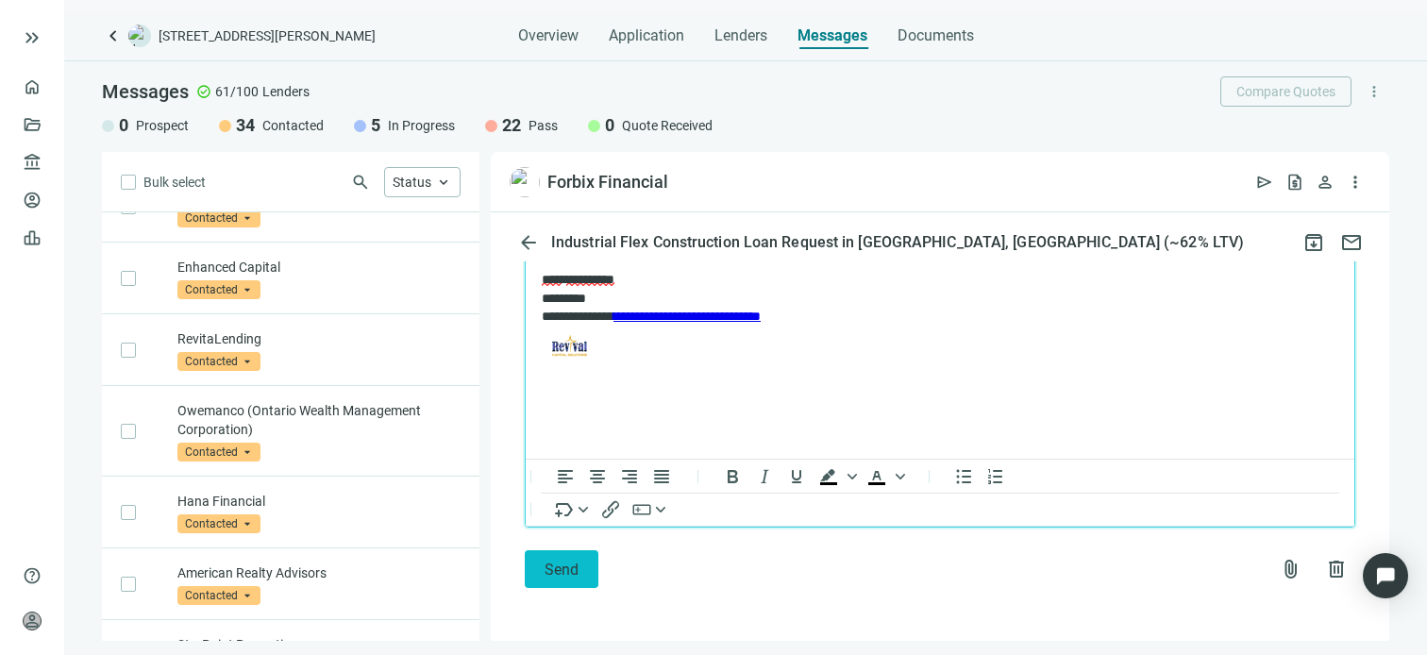
click at [565, 567] on span "Send" at bounding box center [562, 570] width 34 height 18
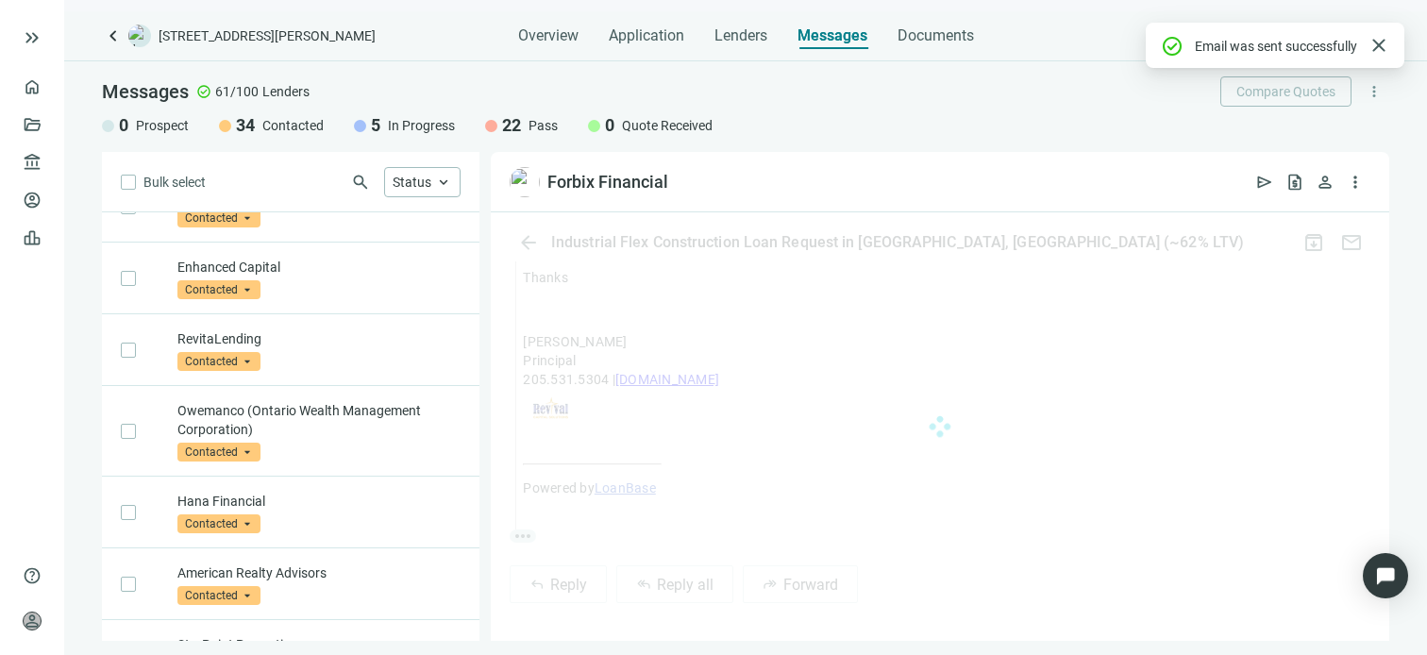
scroll to position [1721, 0]
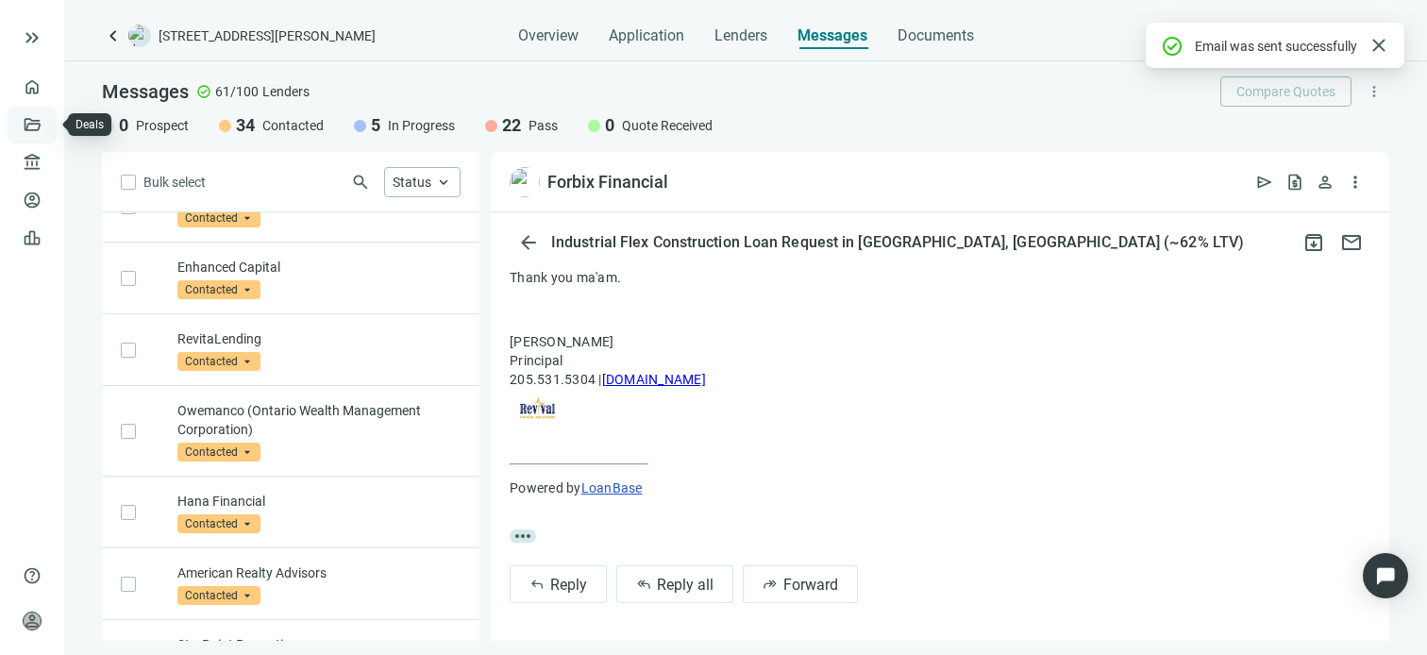
click at [47, 125] on link "Deals" at bounding box center [64, 124] width 34 height 15
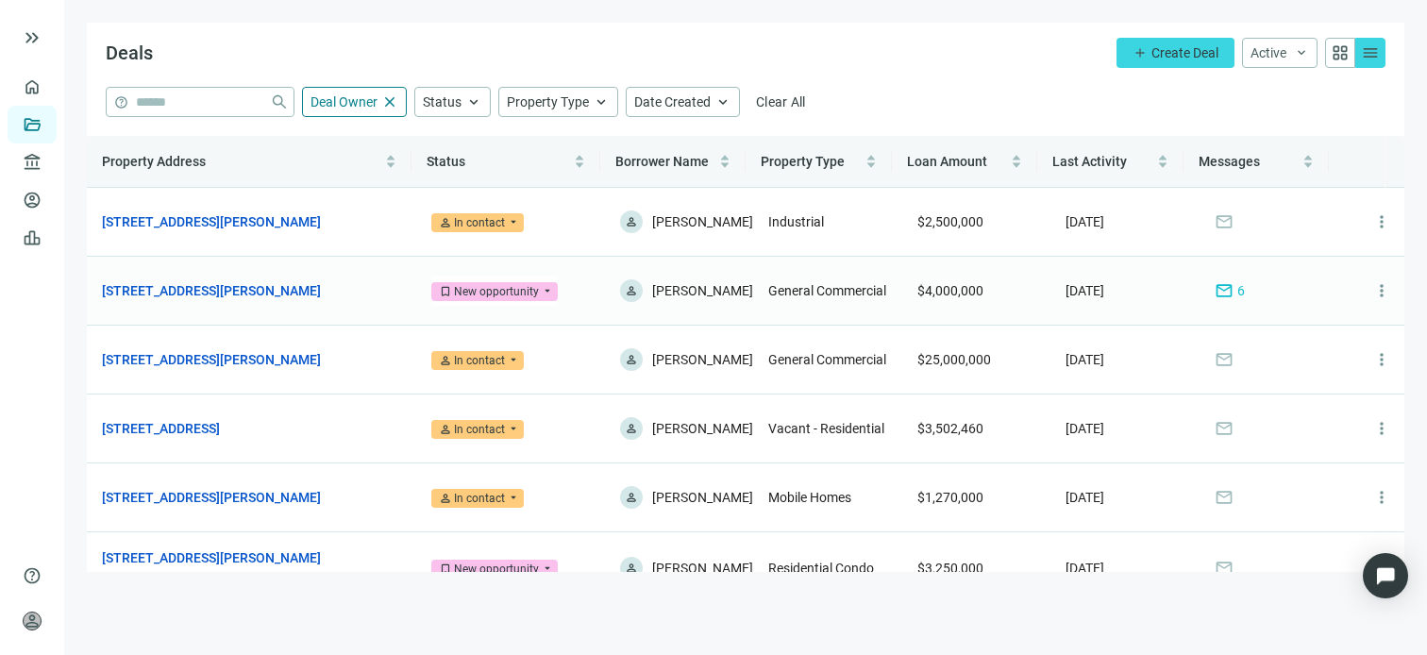
click at [544, 291] on span "bookmark New opportunity" at bounding box center [494, 291] width 126 height 19
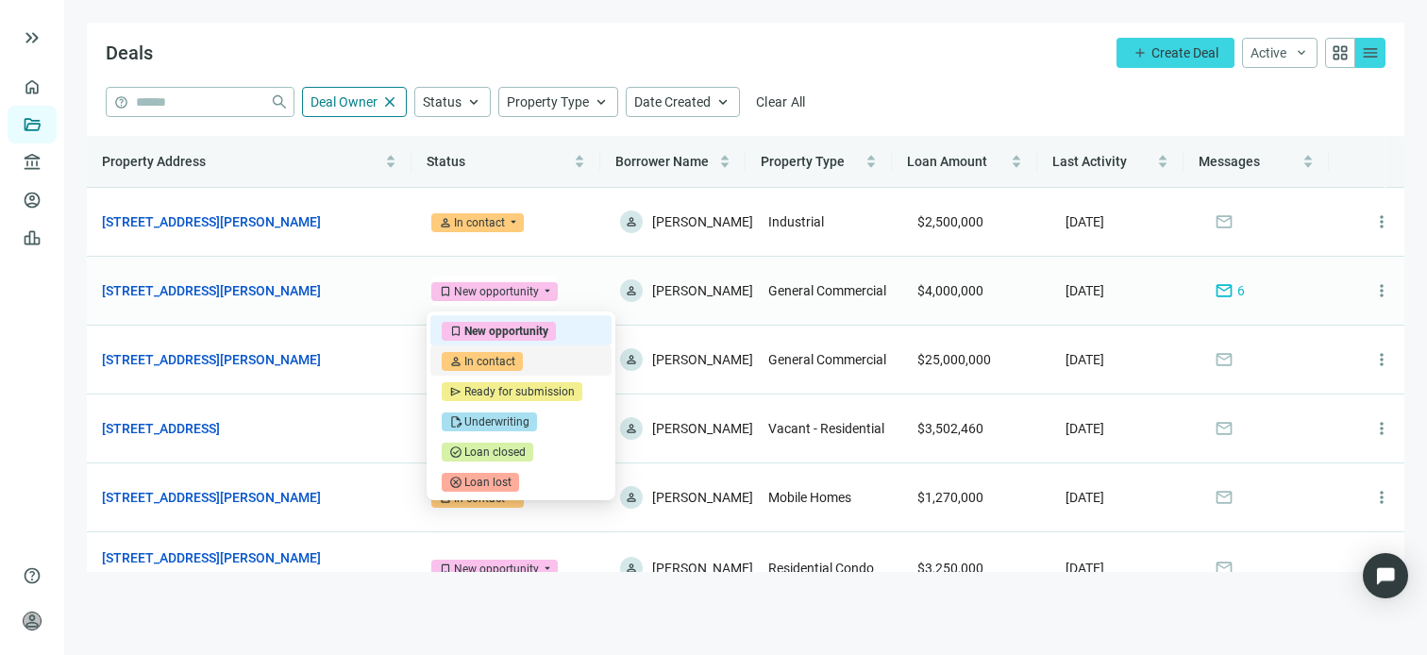
click at [504, 364] on div "In contact" at bounding box center [489, 361] width 51 height 19
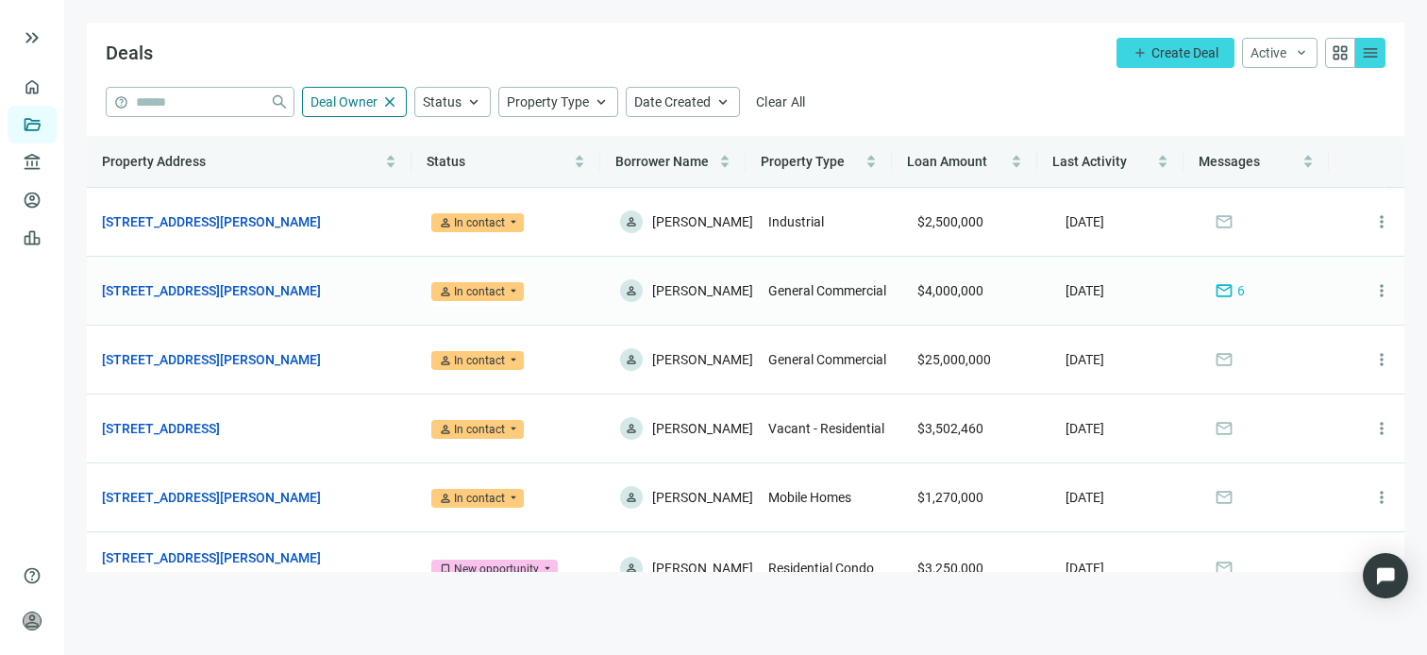
click at [1219, 292] on div "mail 6" at bounding box center [1230, 290] width 30 height 21
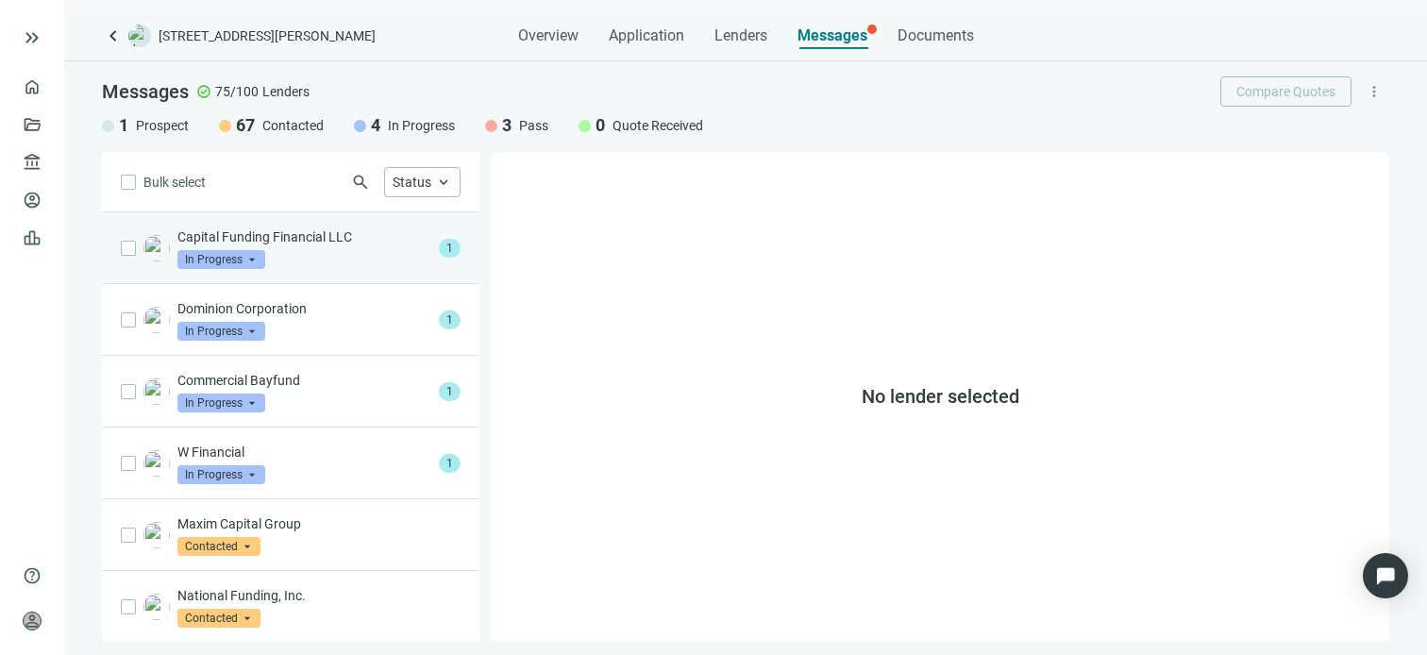
click at [329, 248] on div "Capital Funding Financial LLC In Progress arrow_drop_down" at bounding box center [304, 248] width 254 height 42
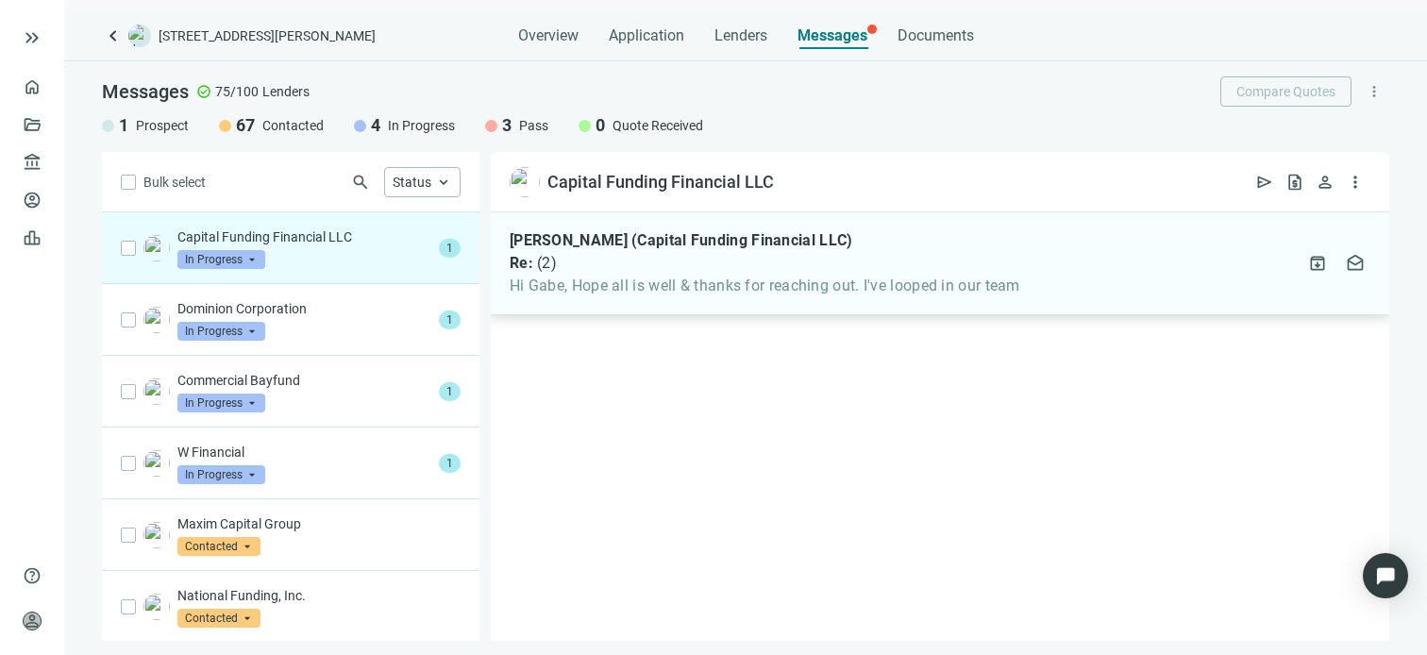
click at [618, 284] on span "Hi Gabe, Hope all is well & thanks for reaching out. I've looped in our team" at bounding box center [765, 286] width 511 height 19
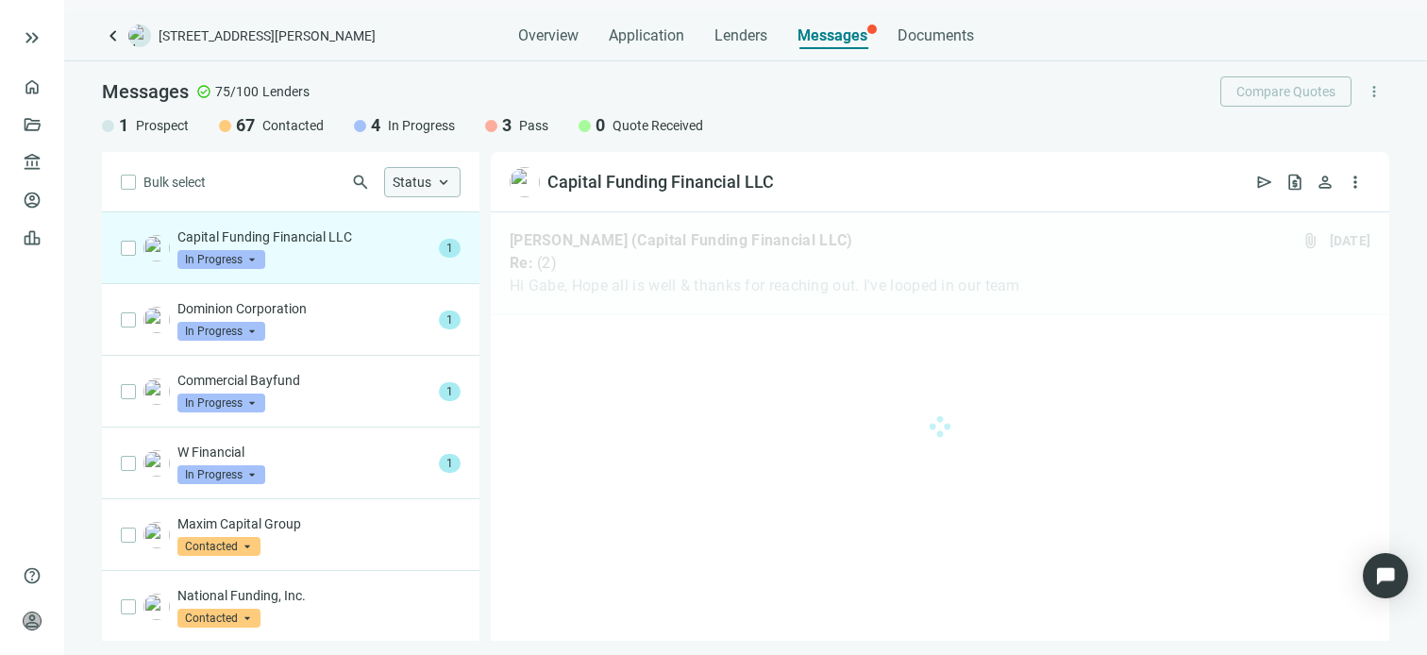
click at [439, 181] on span "keyboard_arrow_up" at bounding box center [443, 182] width 17 height 17
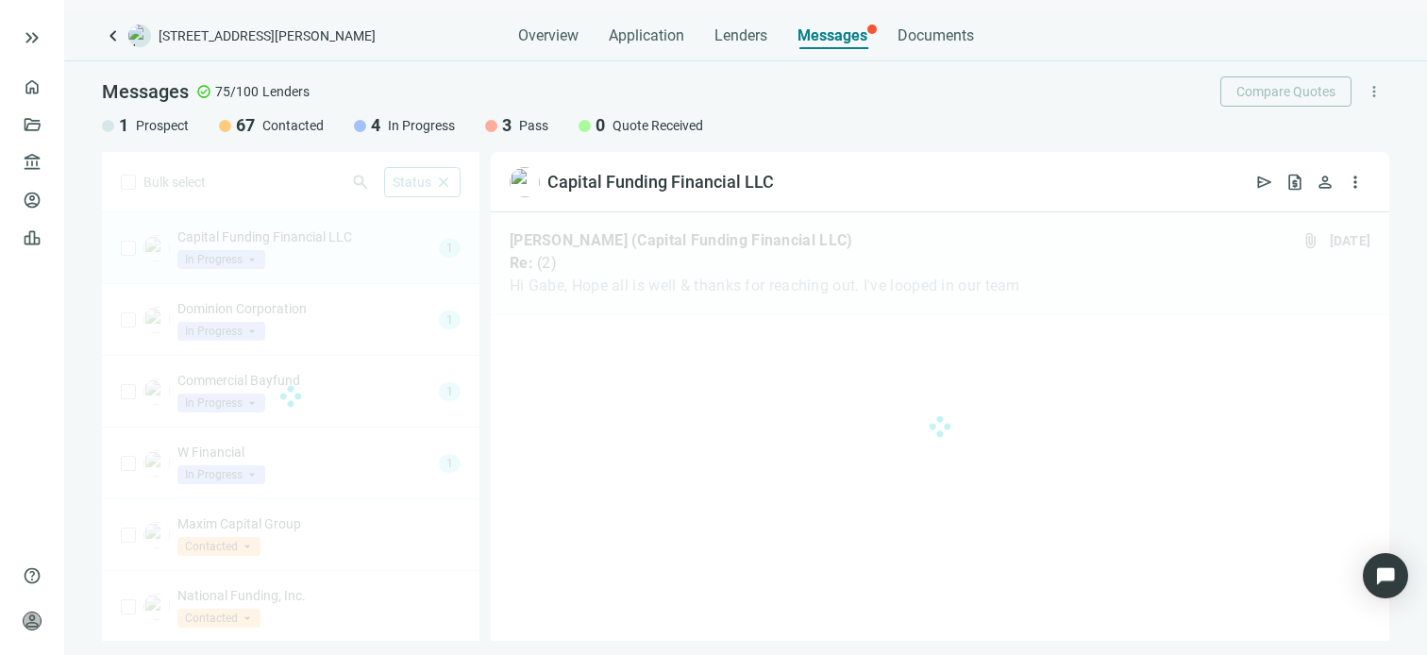
click at [564, 547] on div at bounding box center [940, 426] width 899 height 429
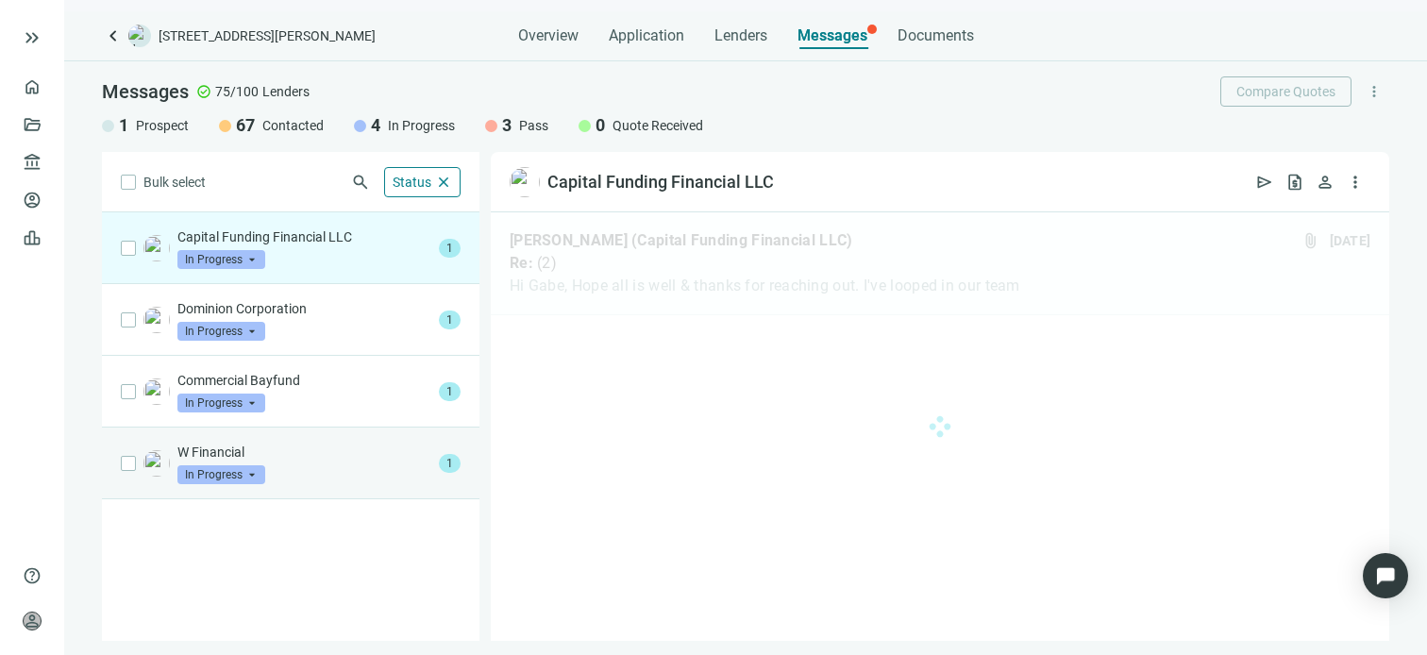
click at [279, 464] on div "W Financial In Progress arrow_drop_down" at bounding box center [304, 464] width 254 height 42
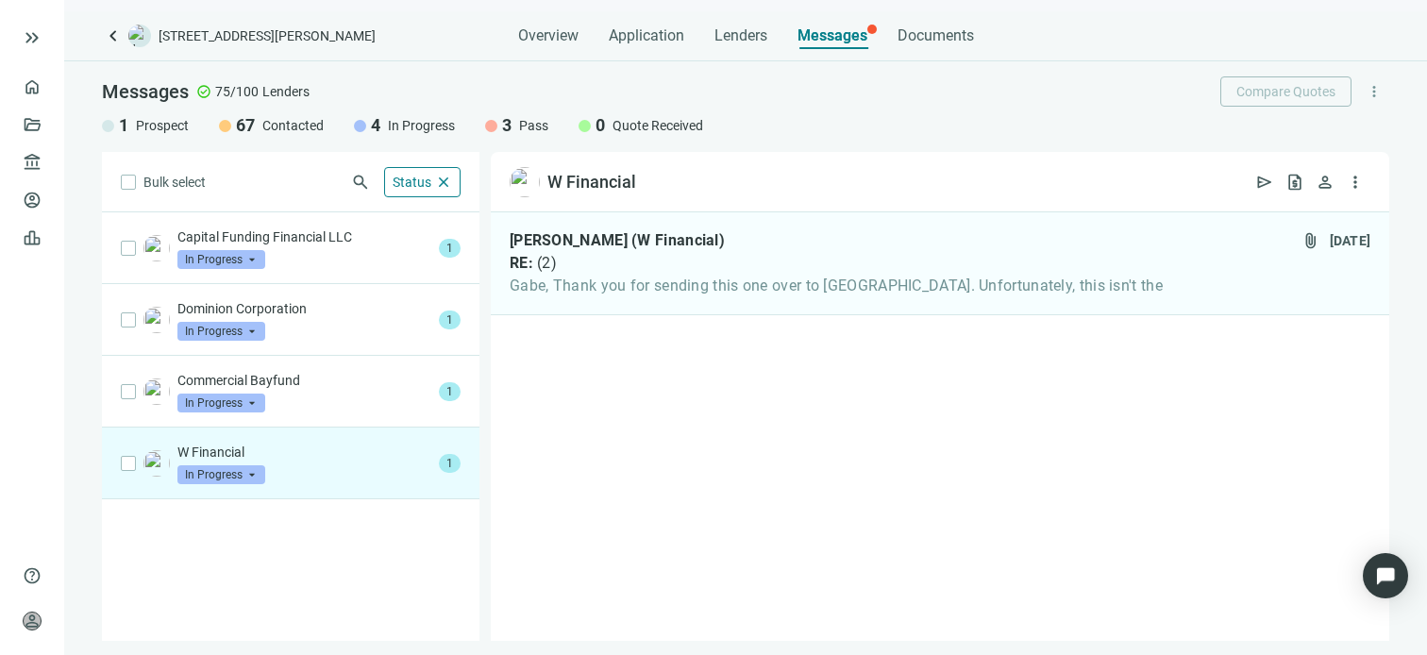
click at [252, 473] on span "In Progress" at bounding box center [221, 474] width 88 height 19
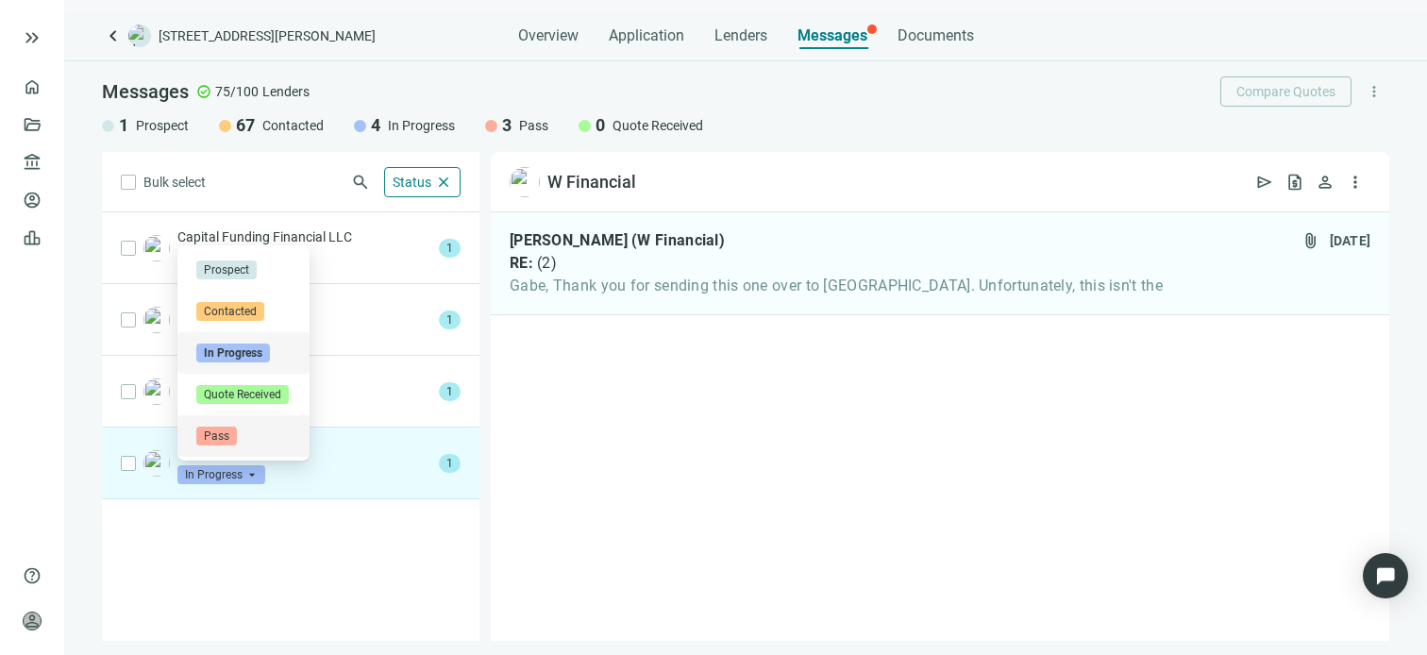
click at [224, 435] on span "Pass" at bounding box center [216, 436] width 41 height 19
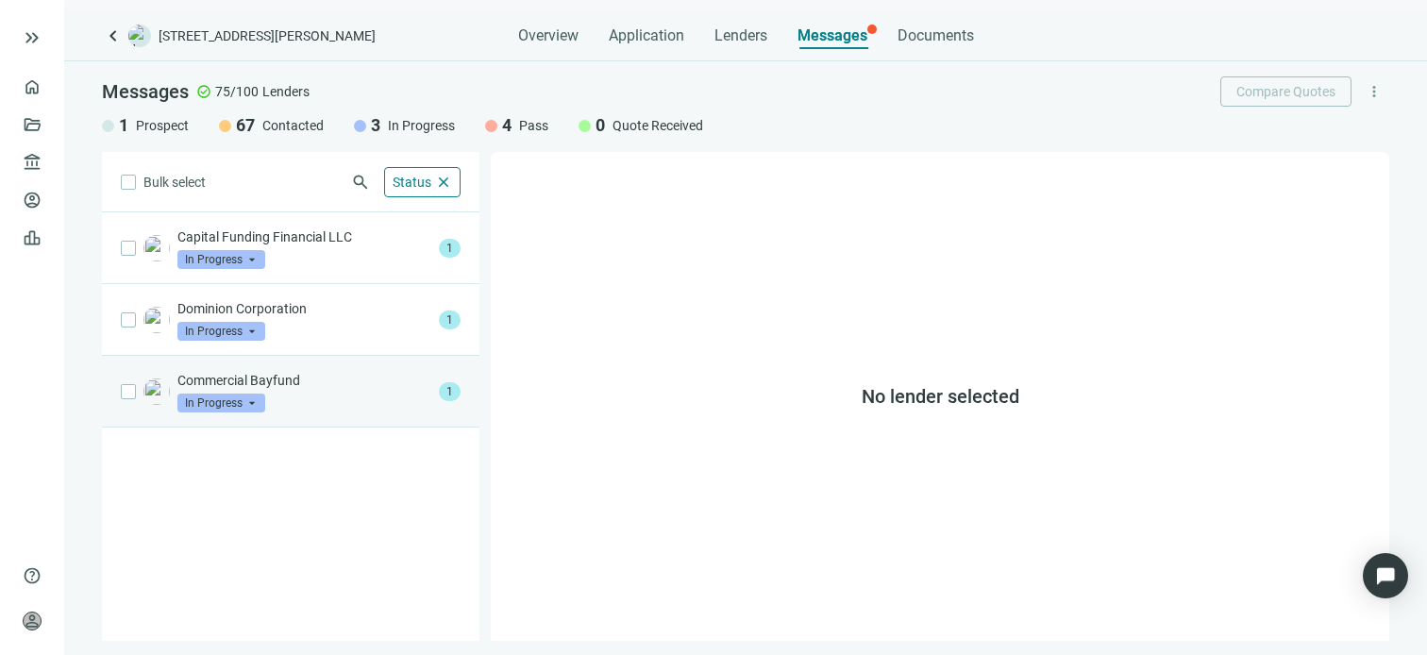
click at [313, 390] on div "Commercial Bayfund In Progress arrow_drop_down" at bounding box center [304, 392] width 254 height 42
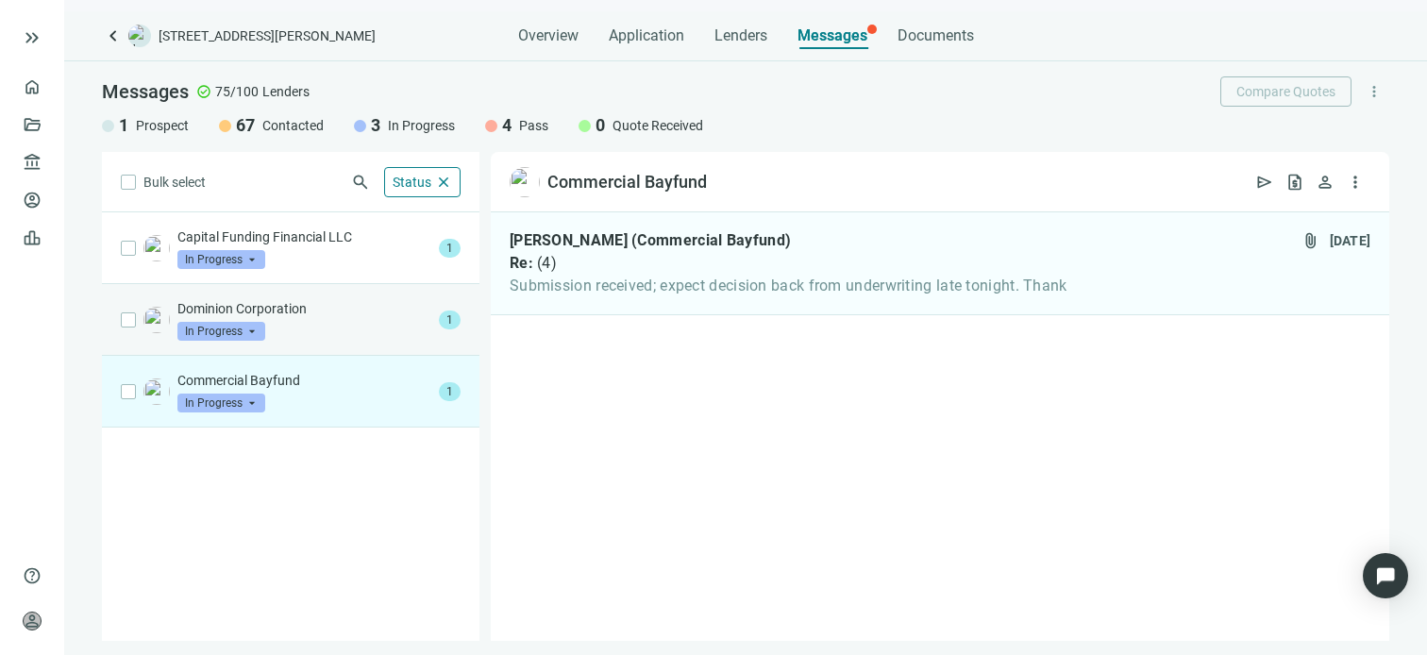
click at [334, 326] on div "Dominion Corporation In Progress arrow_drop_down" at bounding box center [304, 320] width 254 height 42
